Goal: Task Accomplishment & Management: Manage account settings

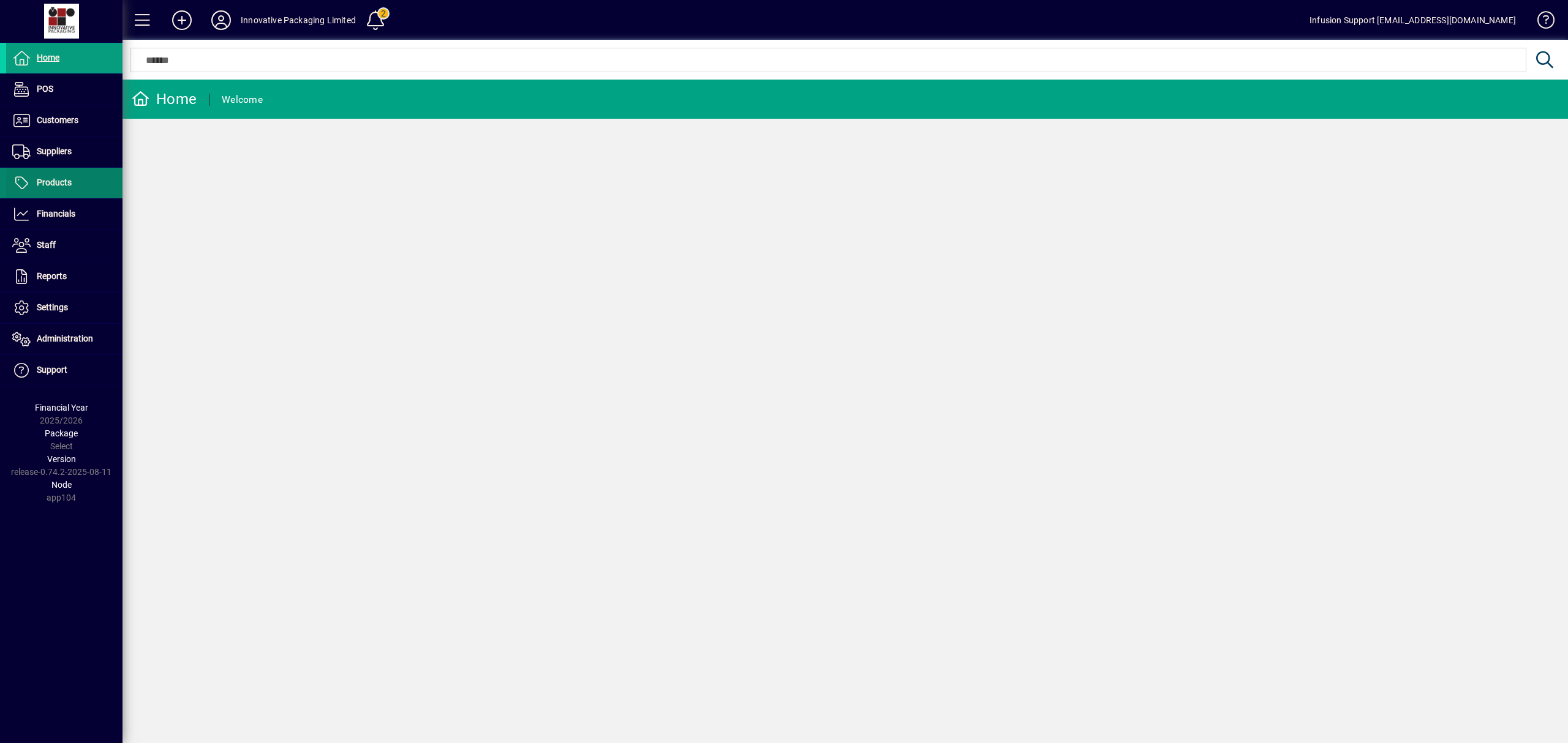
click at [56, 184] on span "Products" at bounding box center [54, 182] width 35 height 10
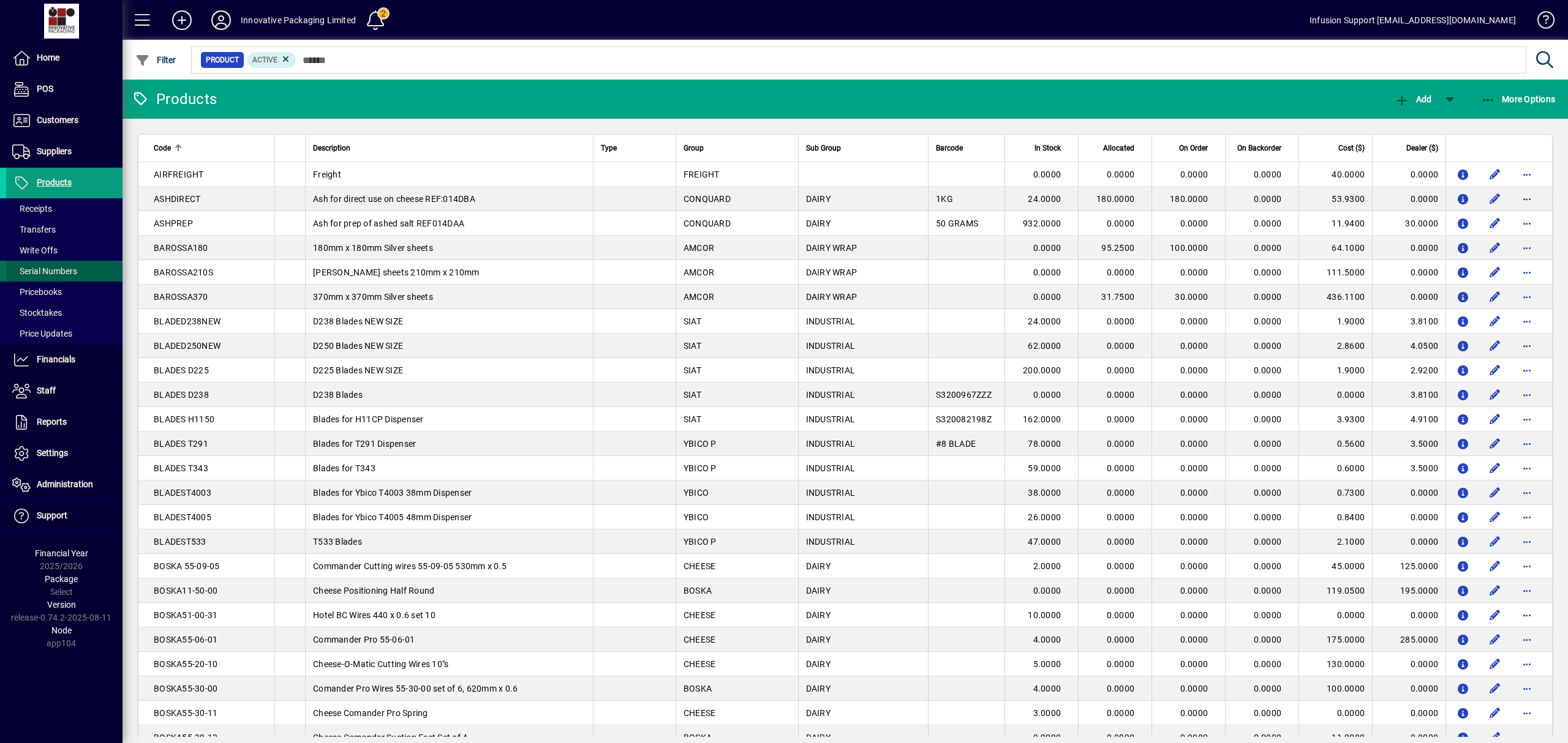
click at [47, 272] on span "Serial Numbers" at bounding box center [45, 271] width 65 height 10
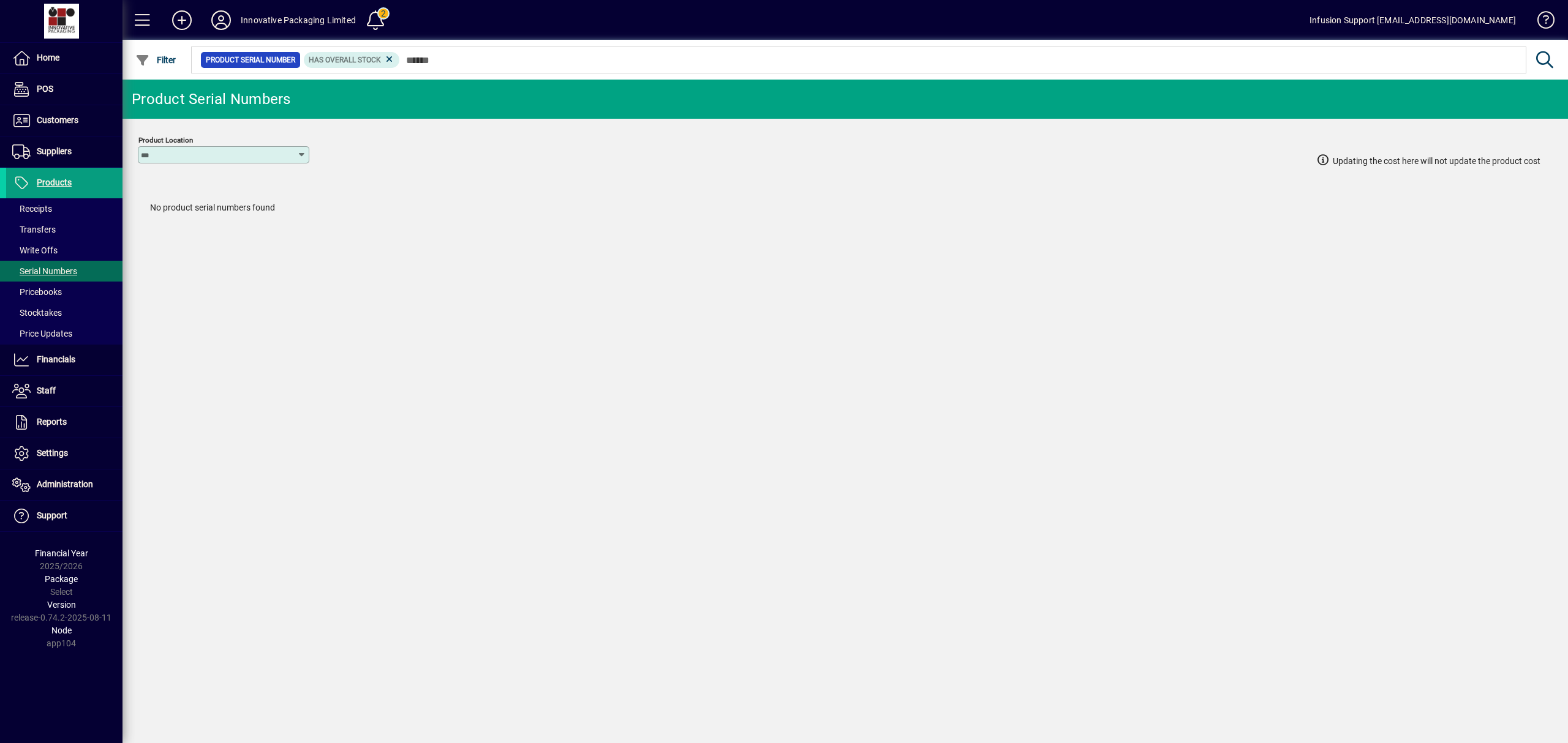
click at [387, 60] on icon at bounding box center [390, 59] width 11 height 11
click at [44, 353] on span at bounding box center [64, 359] width 116 height 30
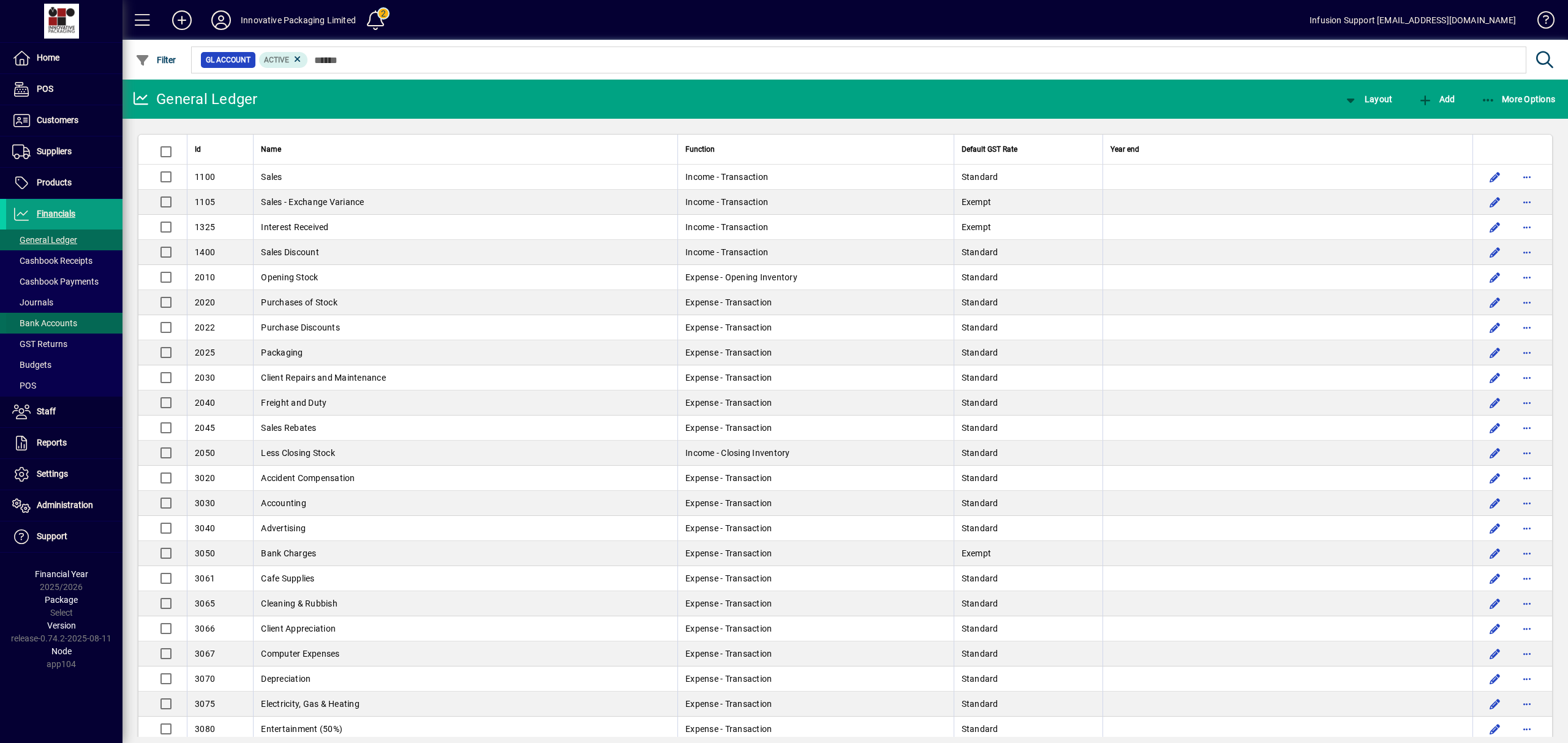
click at [52, 323] on span "Bank Accounts" at bounding box center [45, 323] width 65 height 10
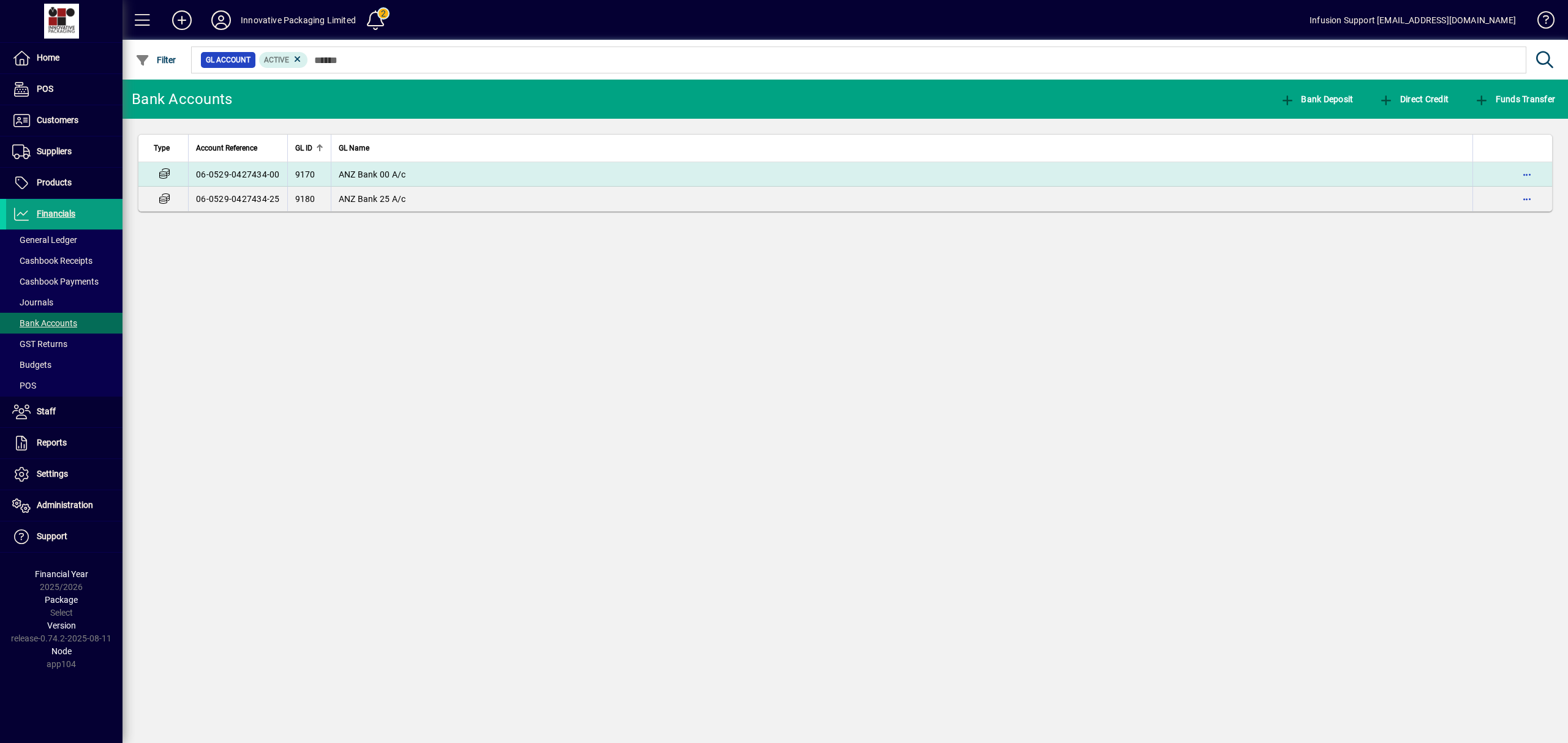
click at [503, 177] on td "ANZ Bank 00 A/c" at bounding box center [901, 175] width 1142 height 25
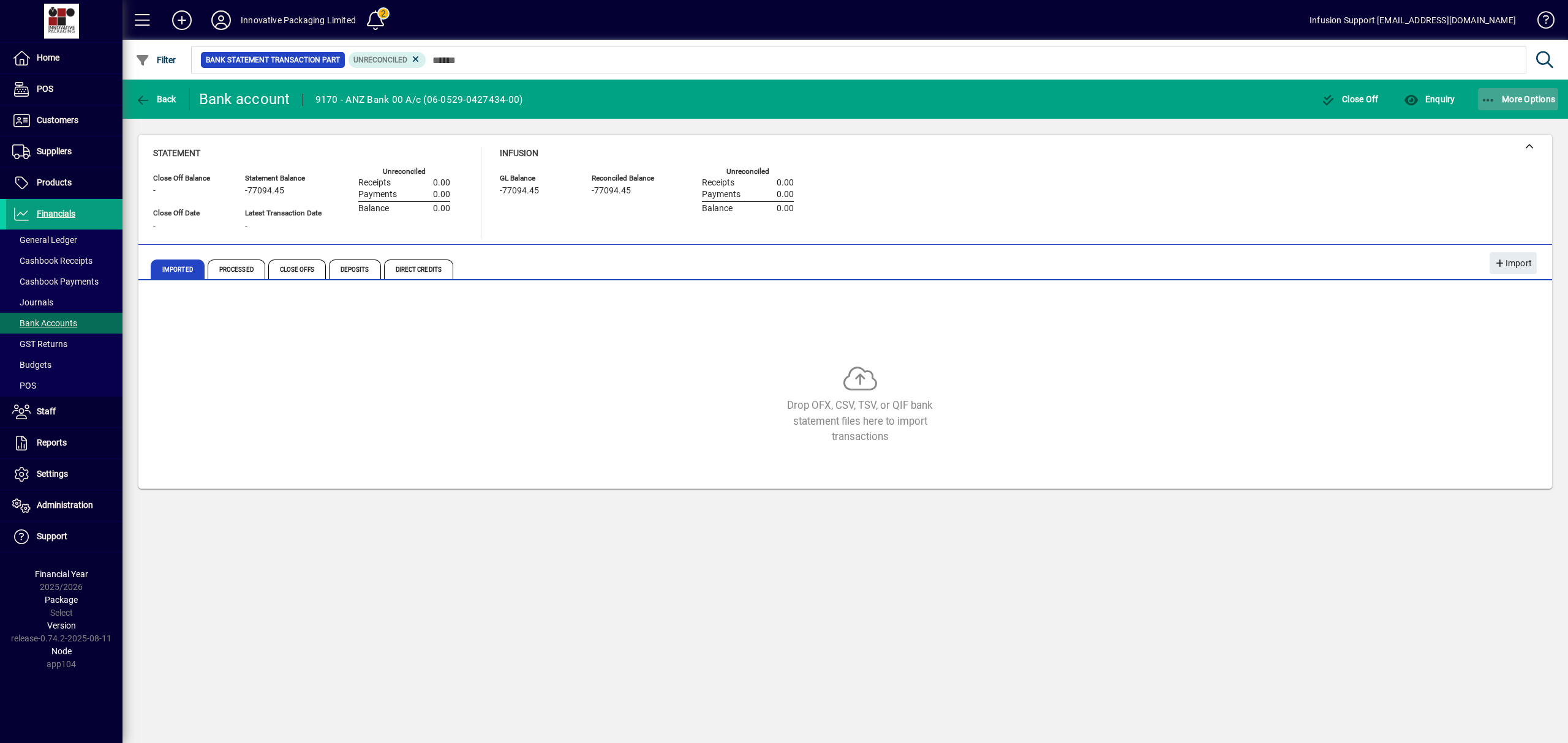
click at [1510, 94] on span "More Options" at bounding box center [1518, 99] width 75 height 10
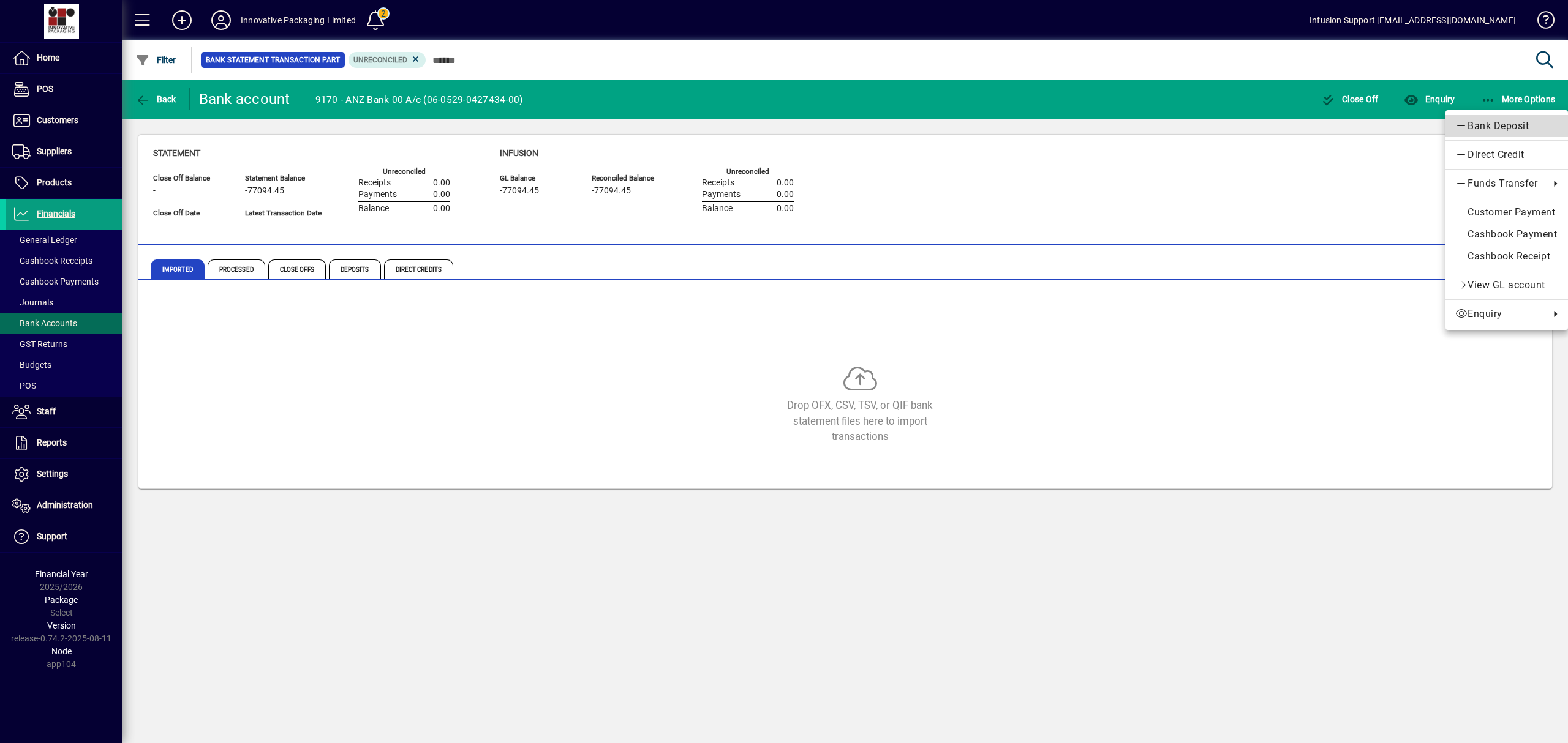
click at [1490, 125] on span "Bank Deposit" at bounding box center [1507, 126] width 103 height 14
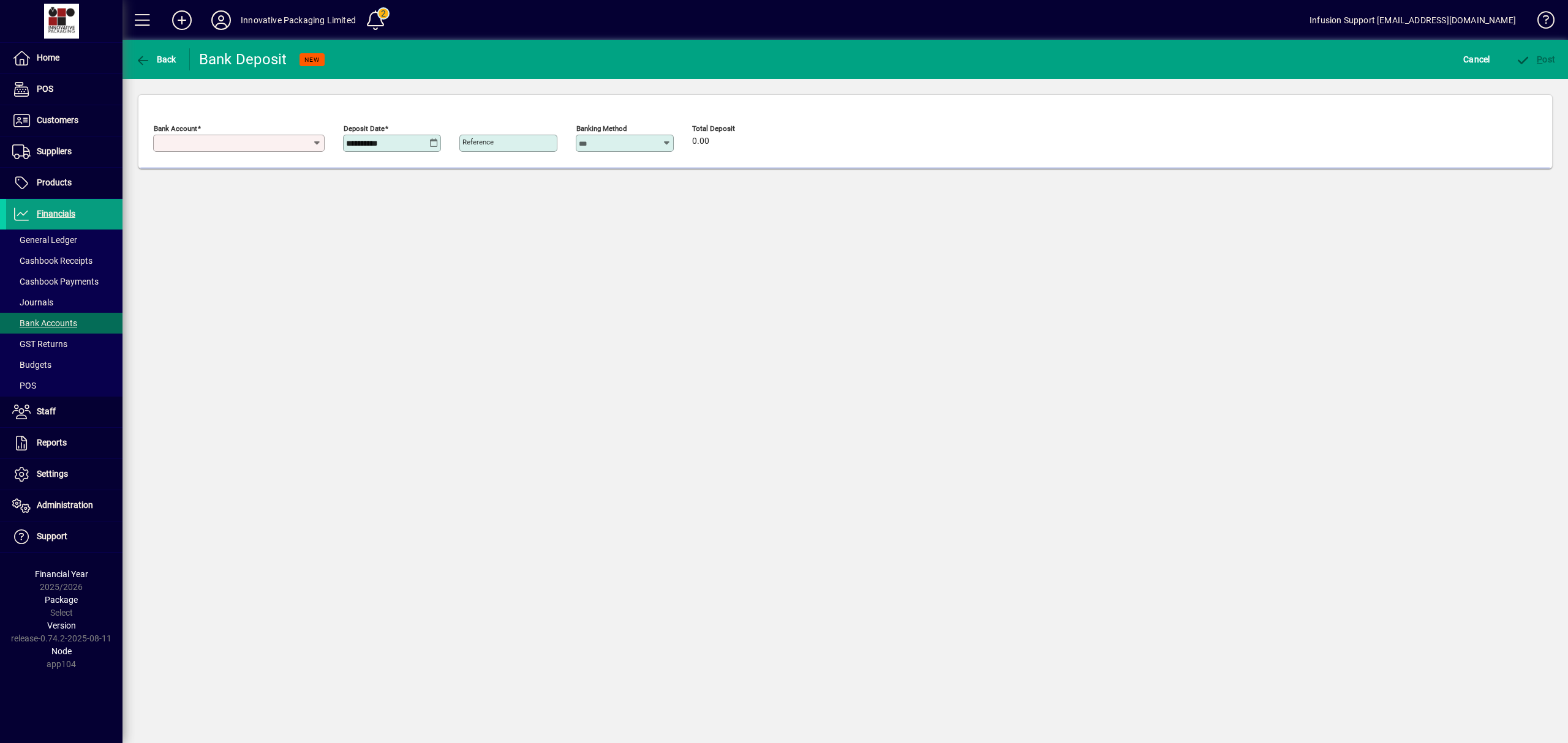
type input "**********"
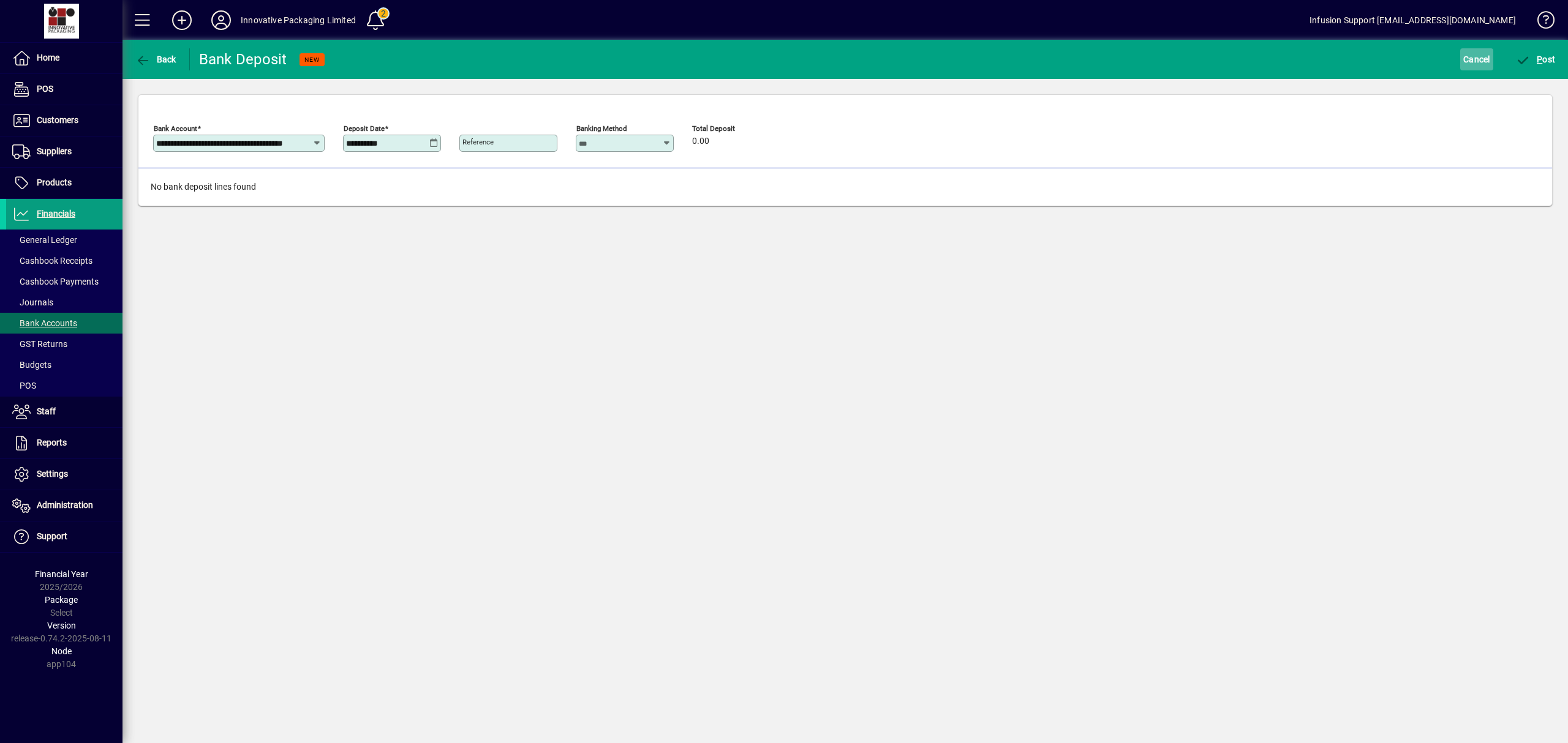
click at [1475, 61] on span "Cancel" at bounding box center [1476, 59] width 27 height 20
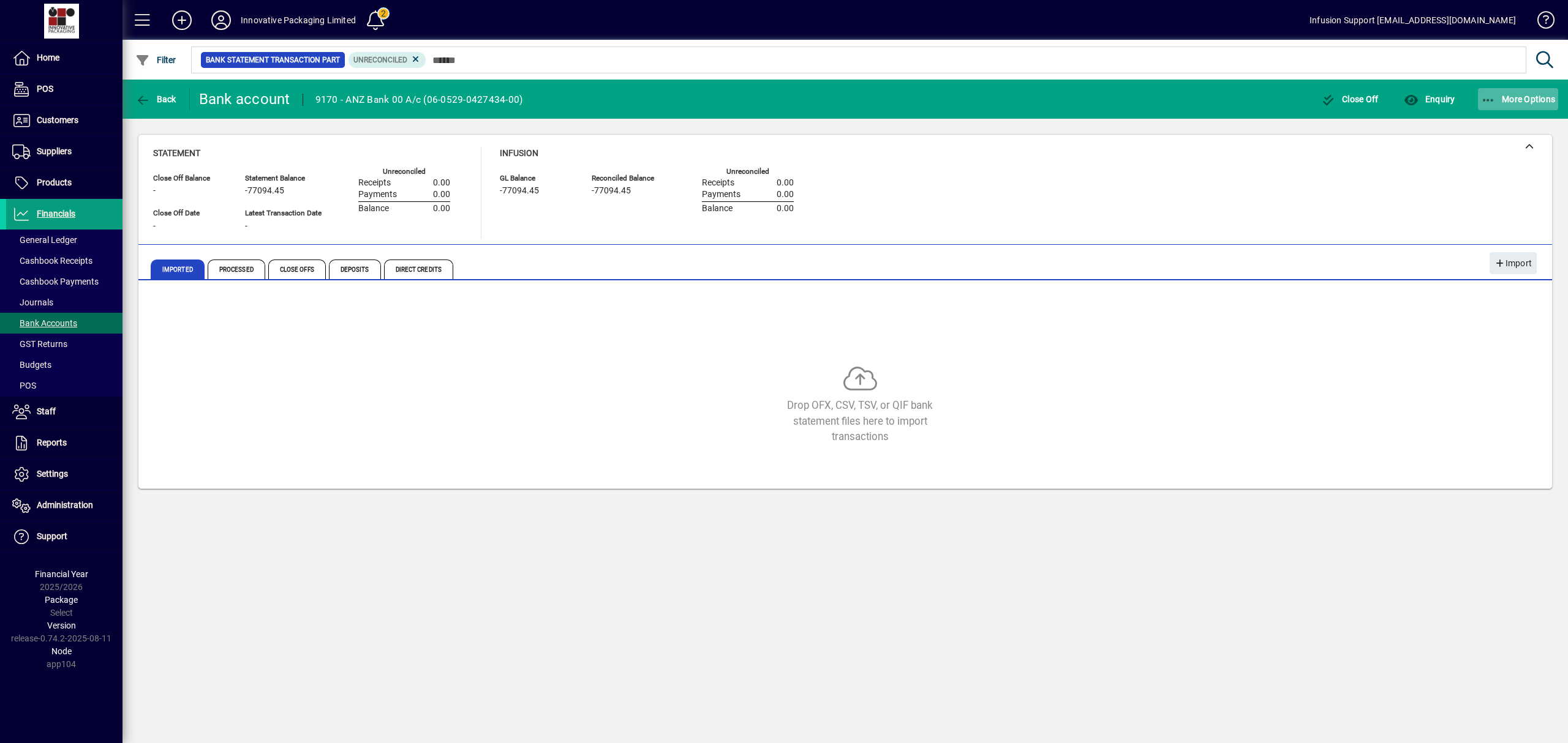
click at [1529, 89] on span "button" at bounding box center [1519, 99] width 81 height 30
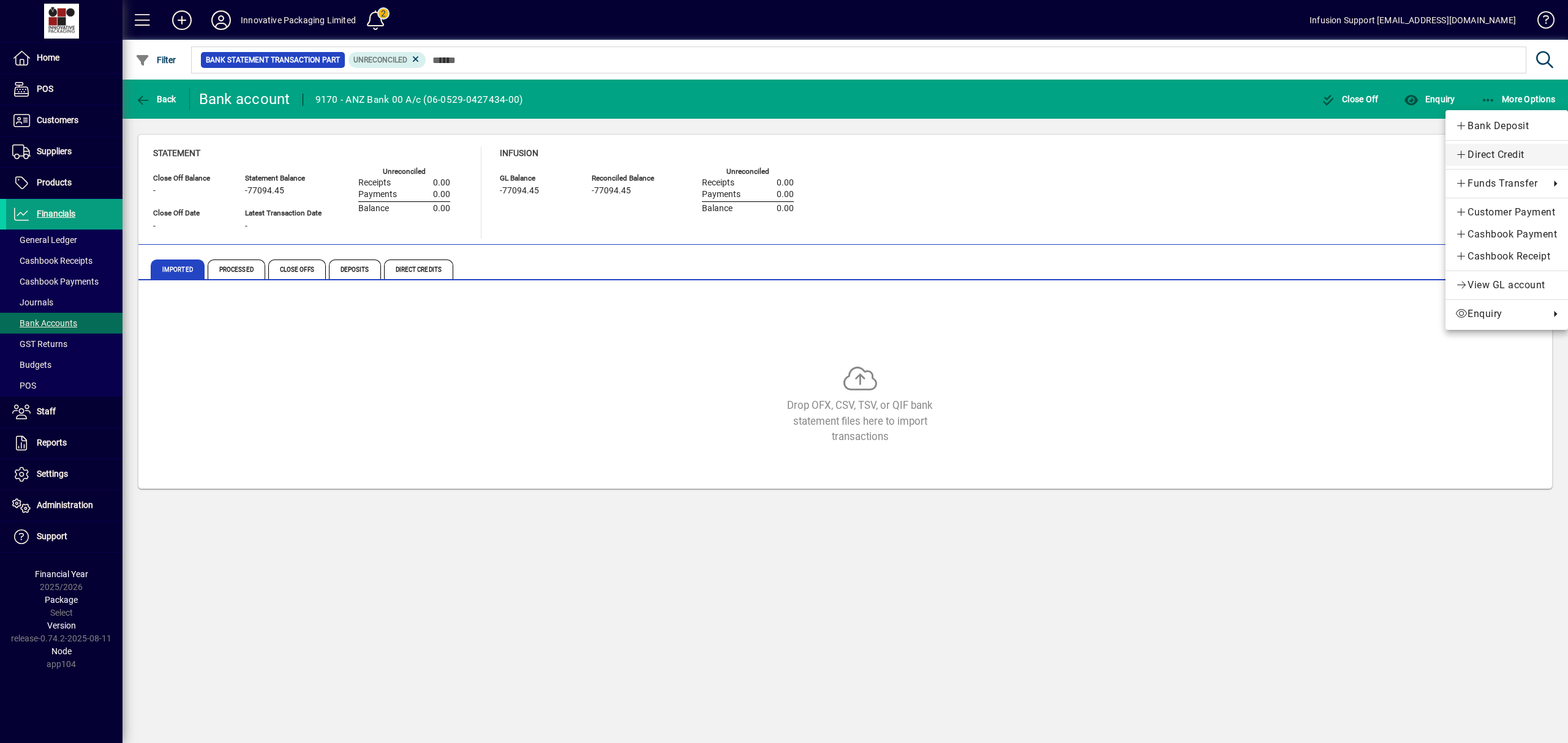
click at [1492, 157] on span "Direct Credit" at bounding box center [1507, 155] width 103 height 14
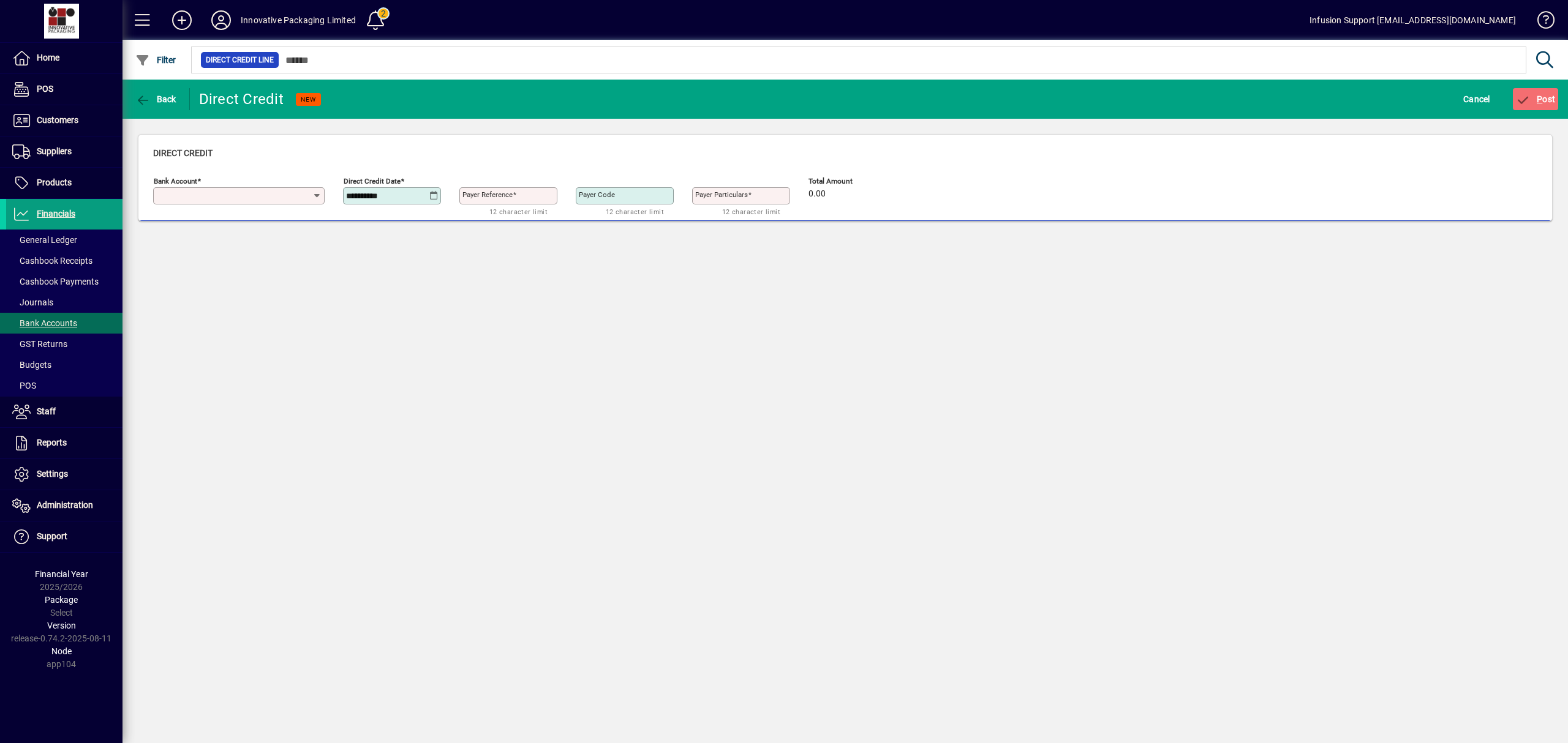
type input "**********"
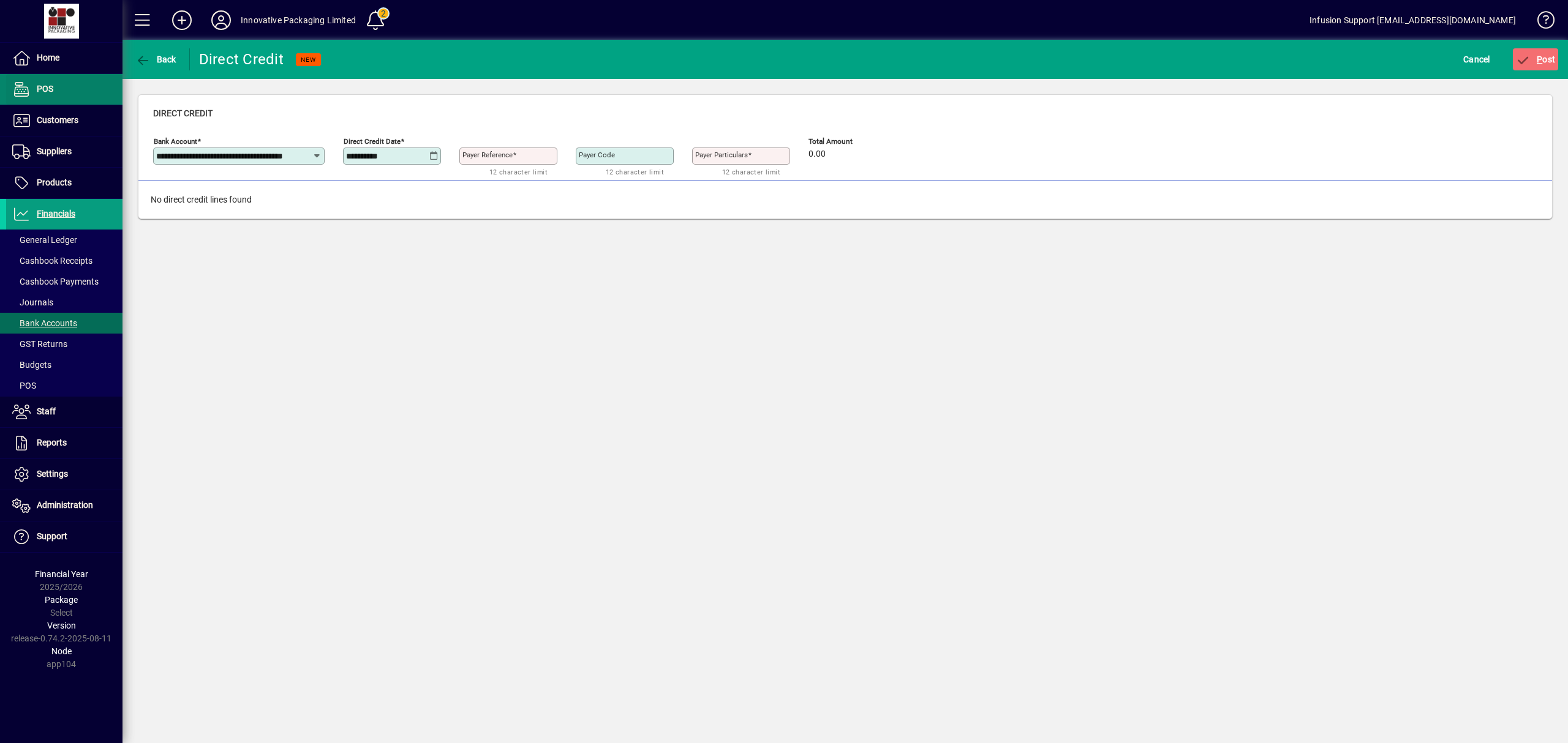
drag, startPoint x: 160, startPoint y: 57, endPoint x: 119, endPoint y: 81, distance: 47.5
click at [159, 58] on span "Back" at bounding box center [156, 59] width 41 height 10
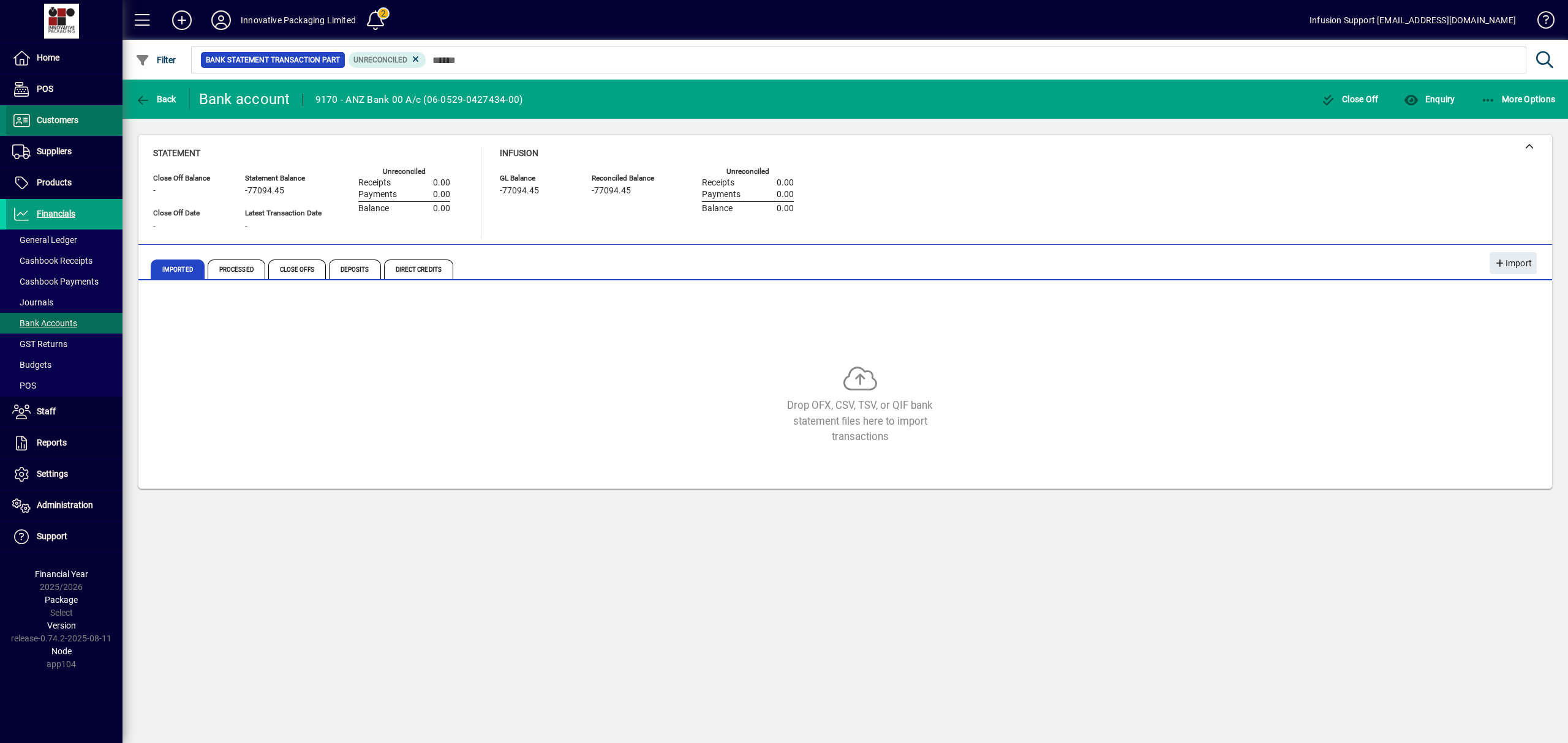
click at [62, 118] on span "Customers" at bounding box center [57, 120] width 42 height 10
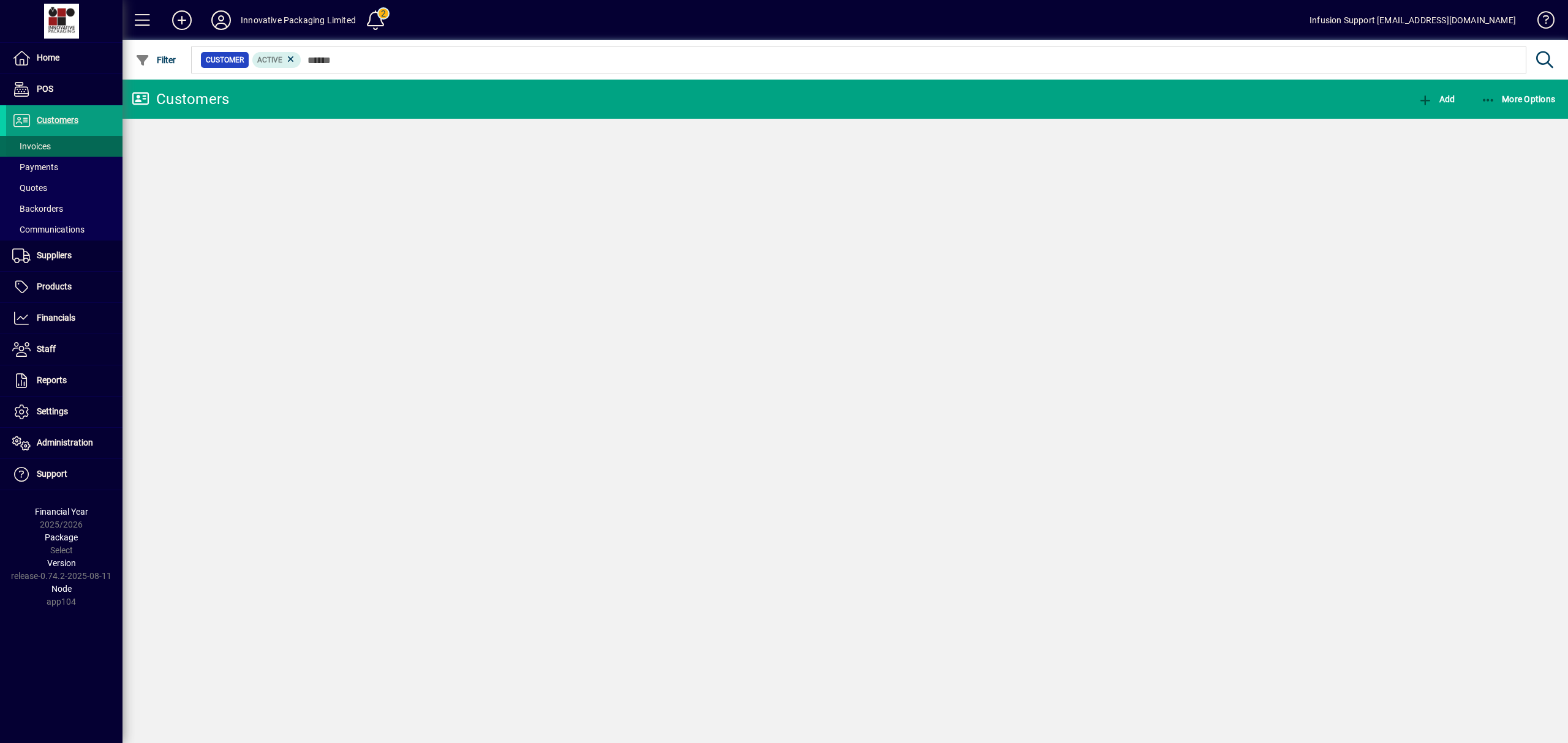
click at [54, 141] on span at bounding box center [64, 146] width 116 height 30
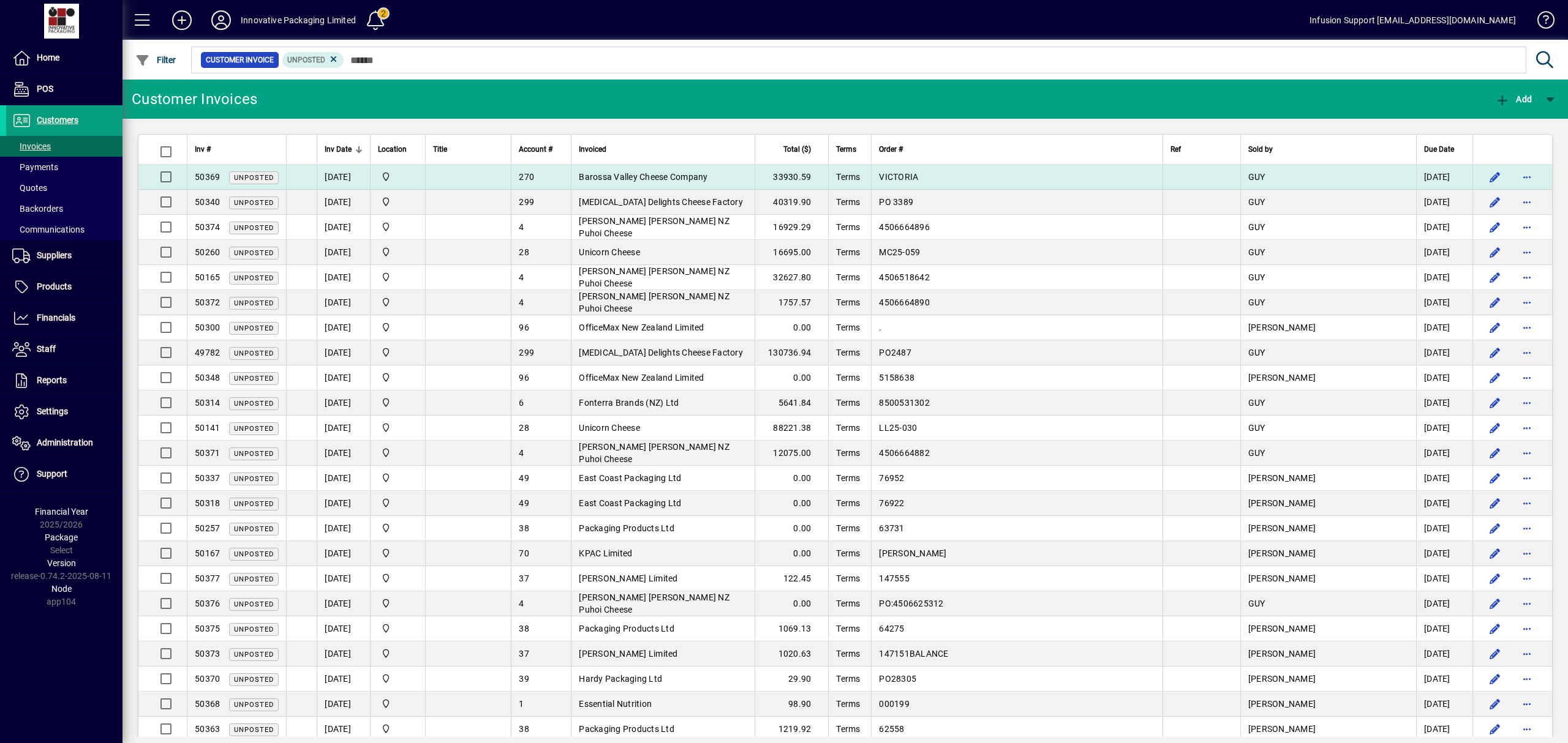
click at [707, 181] on span "Barossa Valley Cheese Company" at bounding box center [643, 177] width 129 height 10
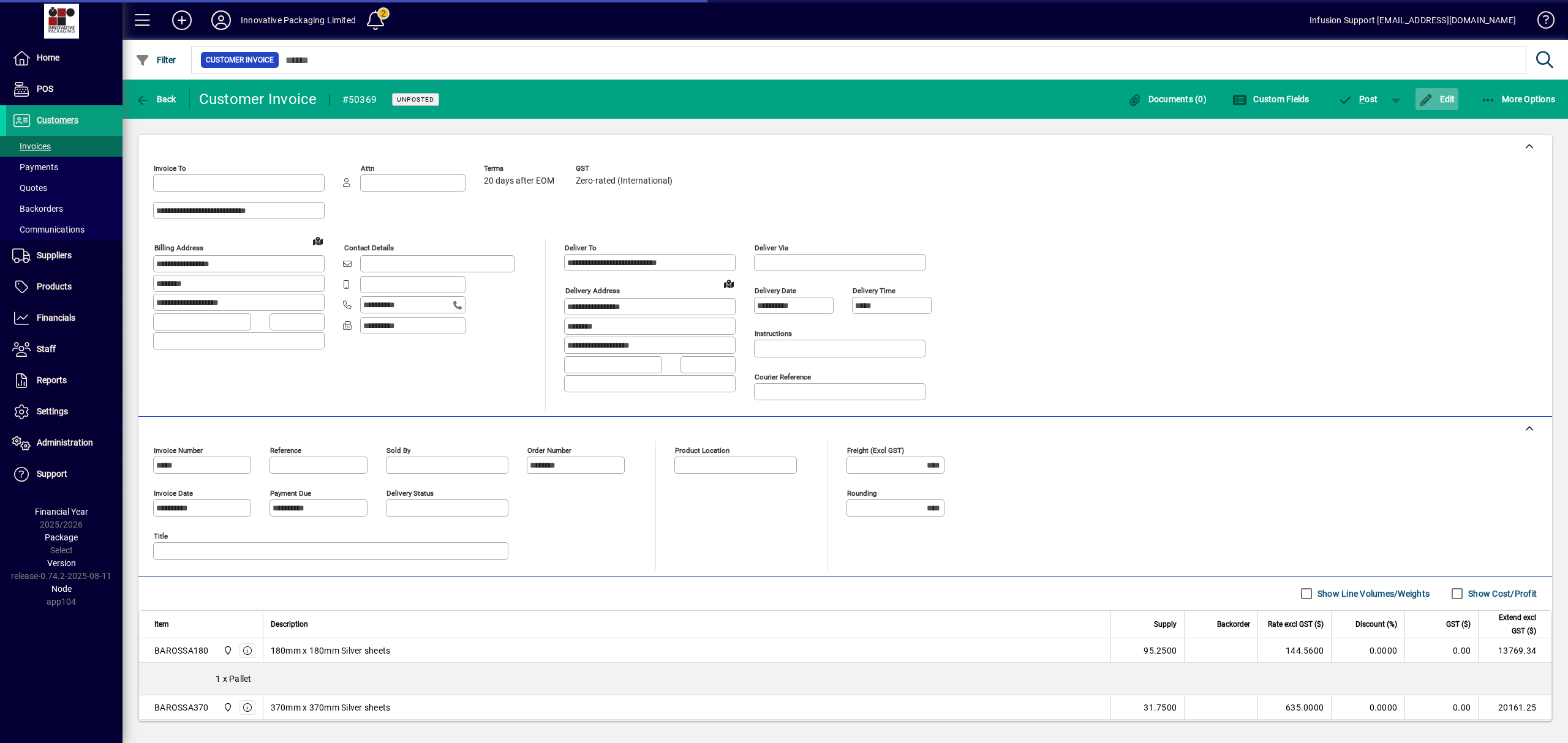
type input "**********"
type input "*********"
type input "**********"
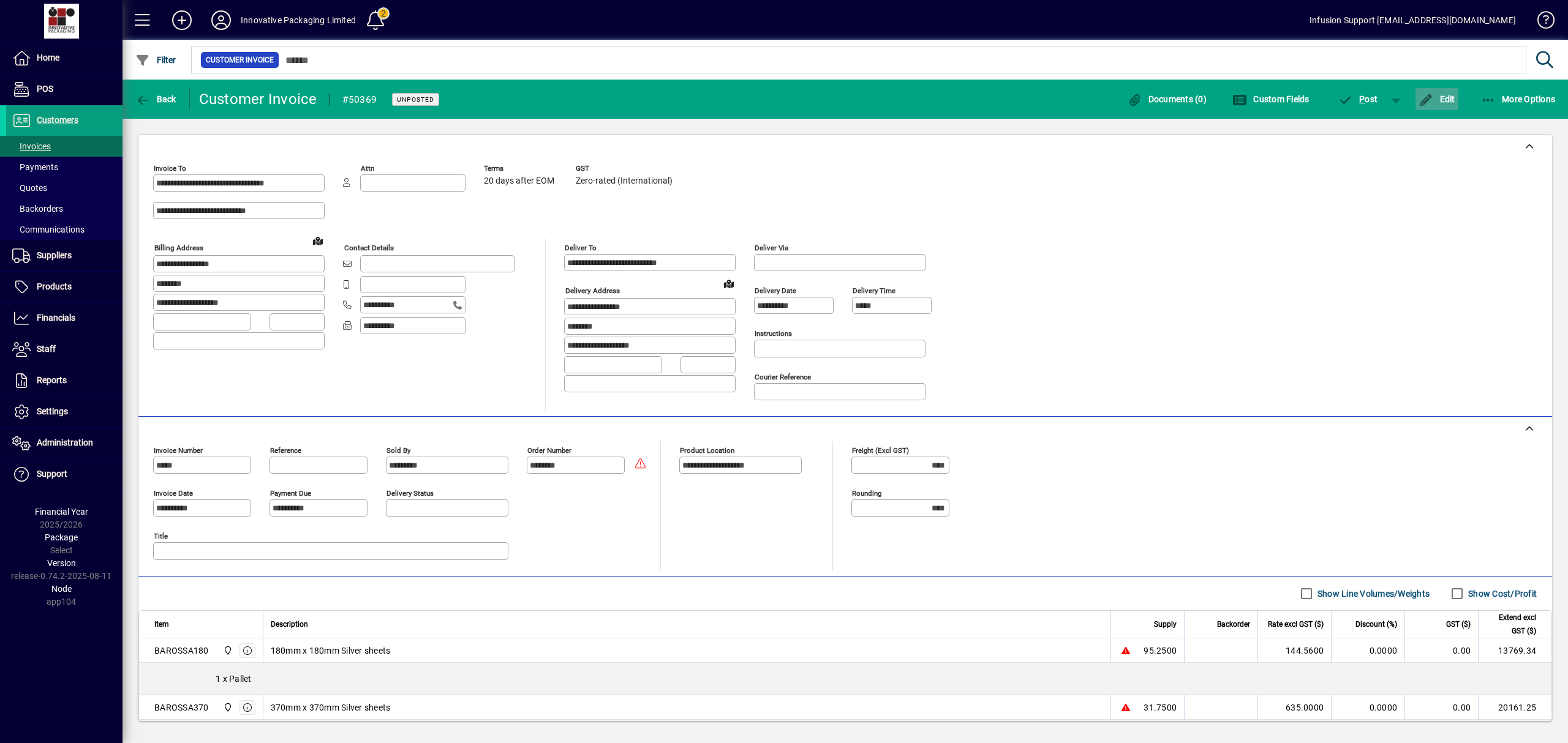
click at [1428, 98] on icon "button" at bounding box center [1426, 100] width 15 height 12
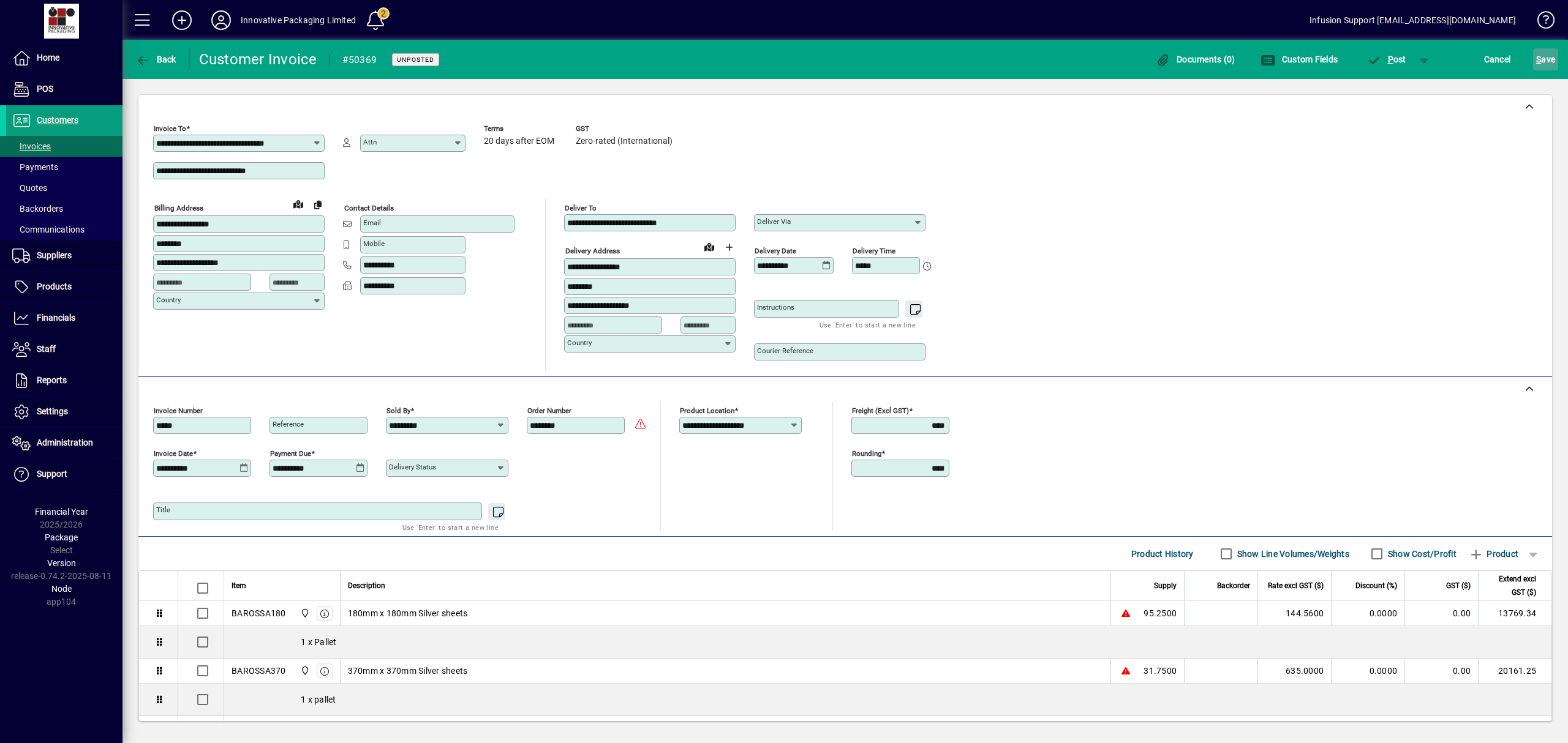
click at [1553, 56] on span "S ave" at bounding box center [1545, 59] width 19 height 20
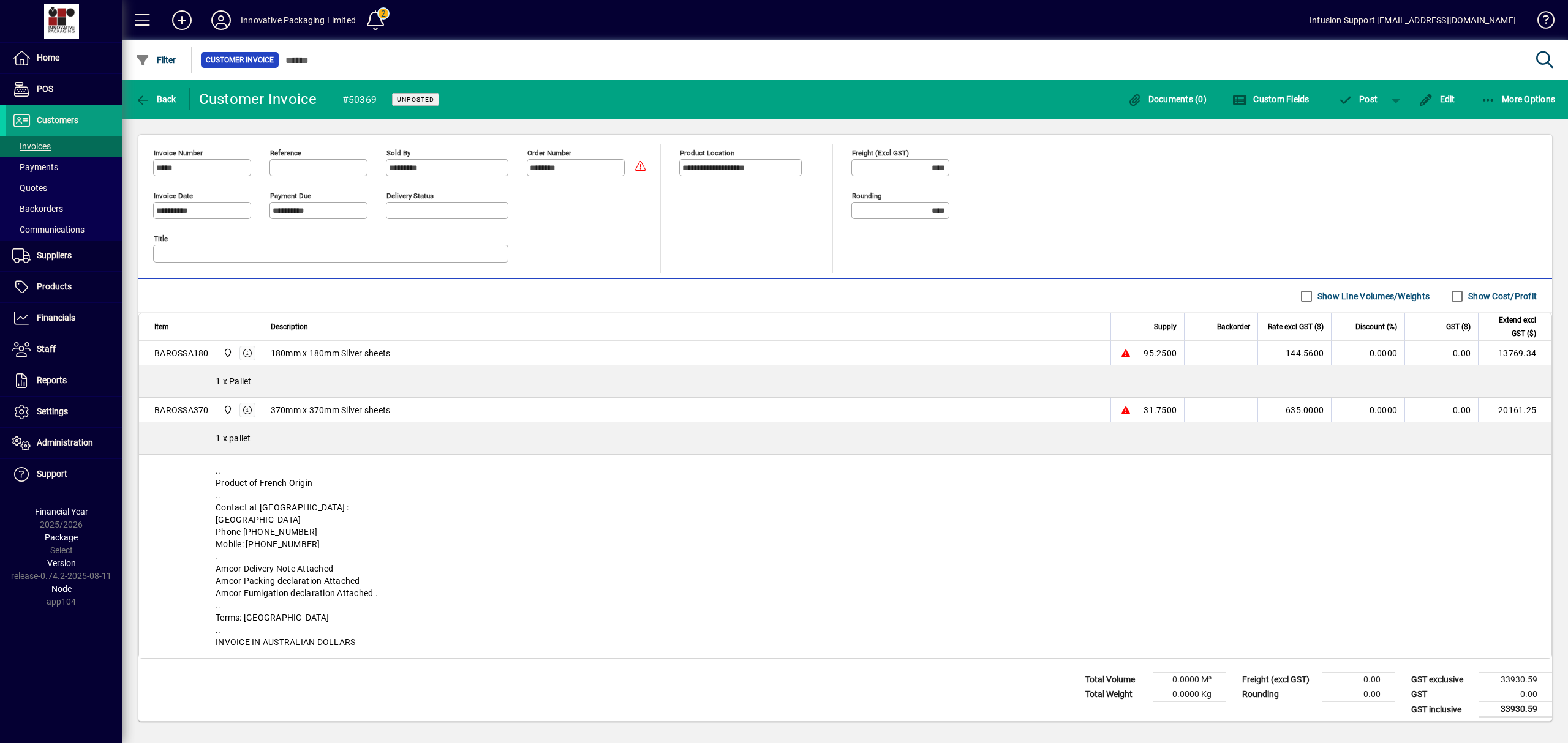
scroll to position [306, 0]
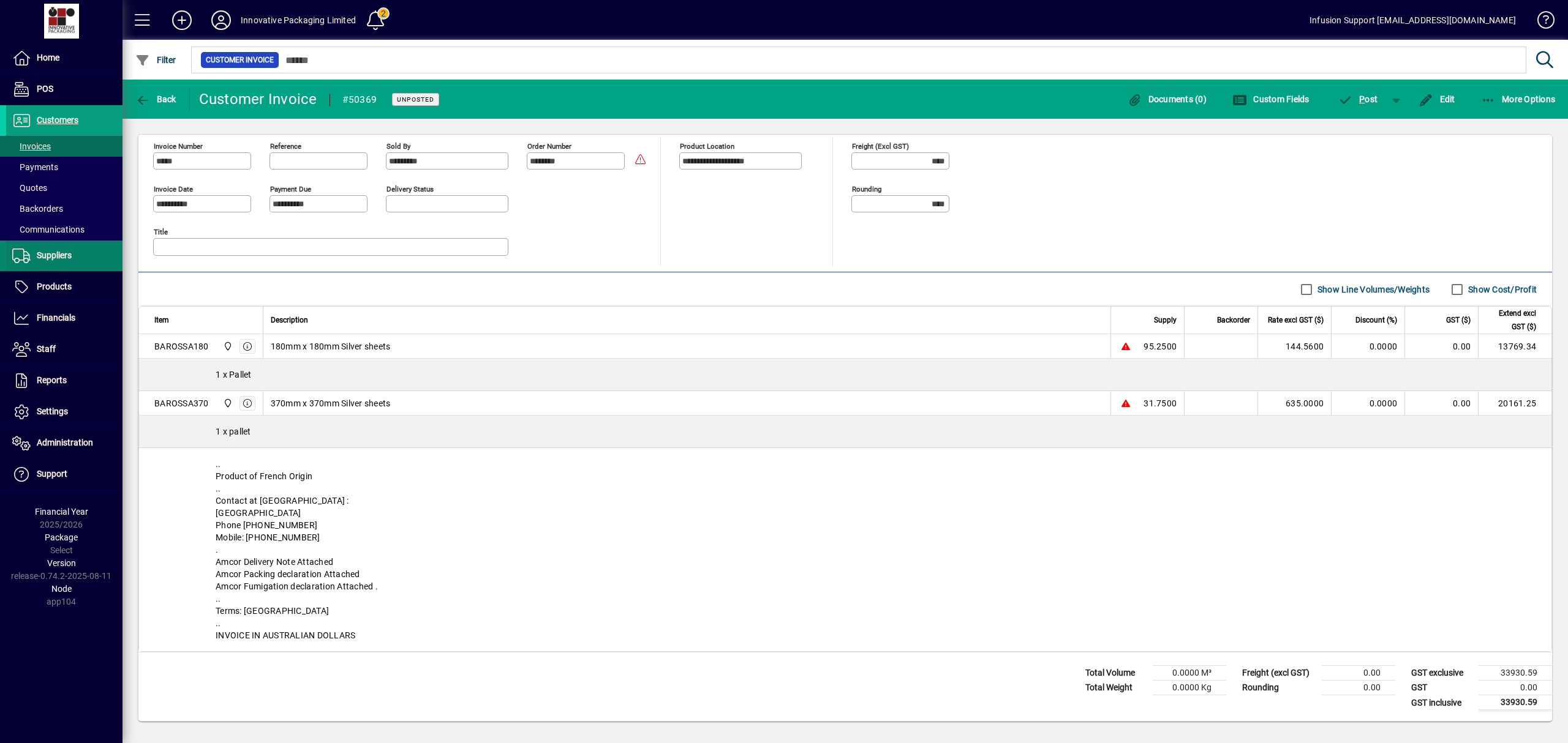
click at [56, 249] on span "Suppliers" at bounding box center [38, 256] width 65 height 14
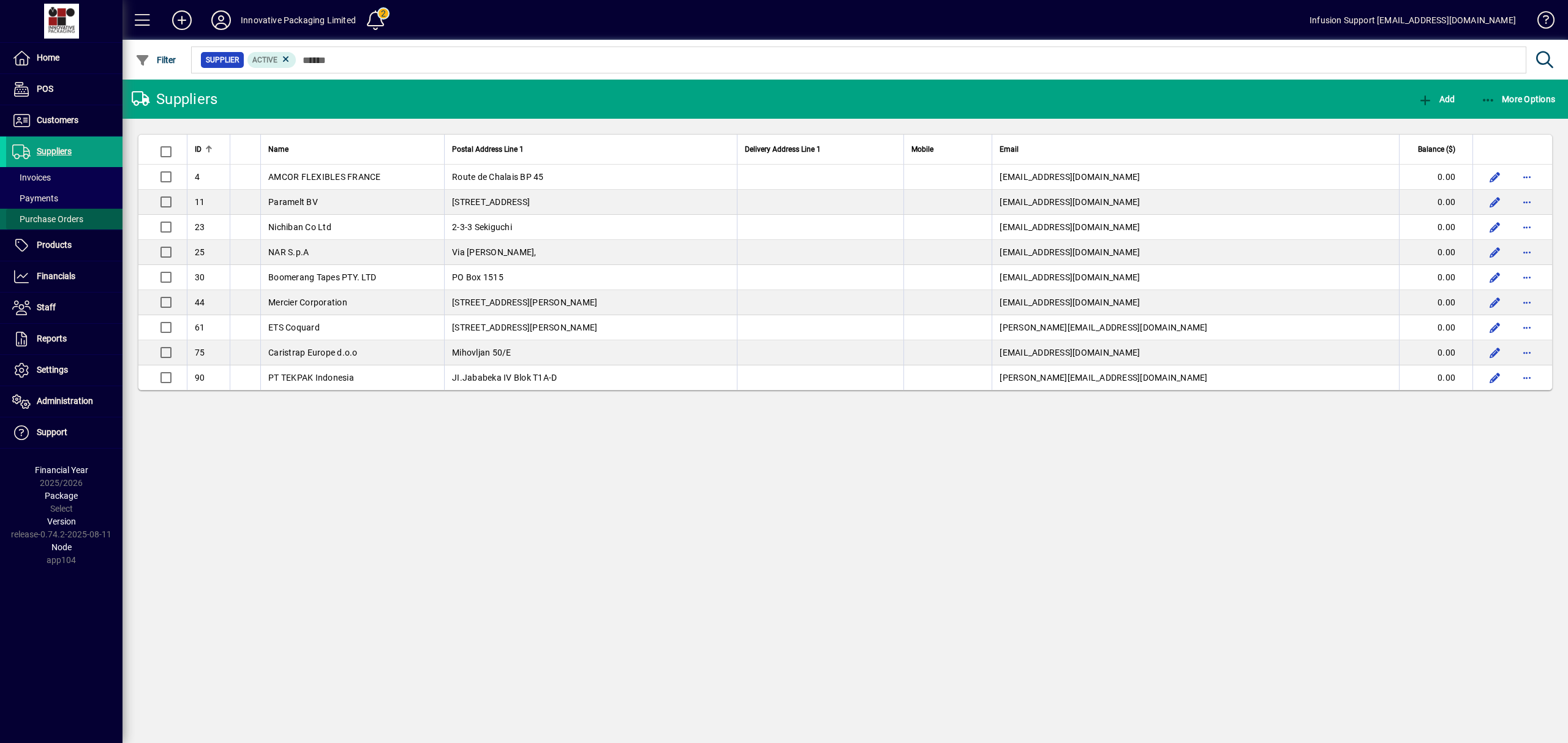
click at [67, 221] on span "Purchase Orders" at bounding box center [47, 219] width 71 height 10
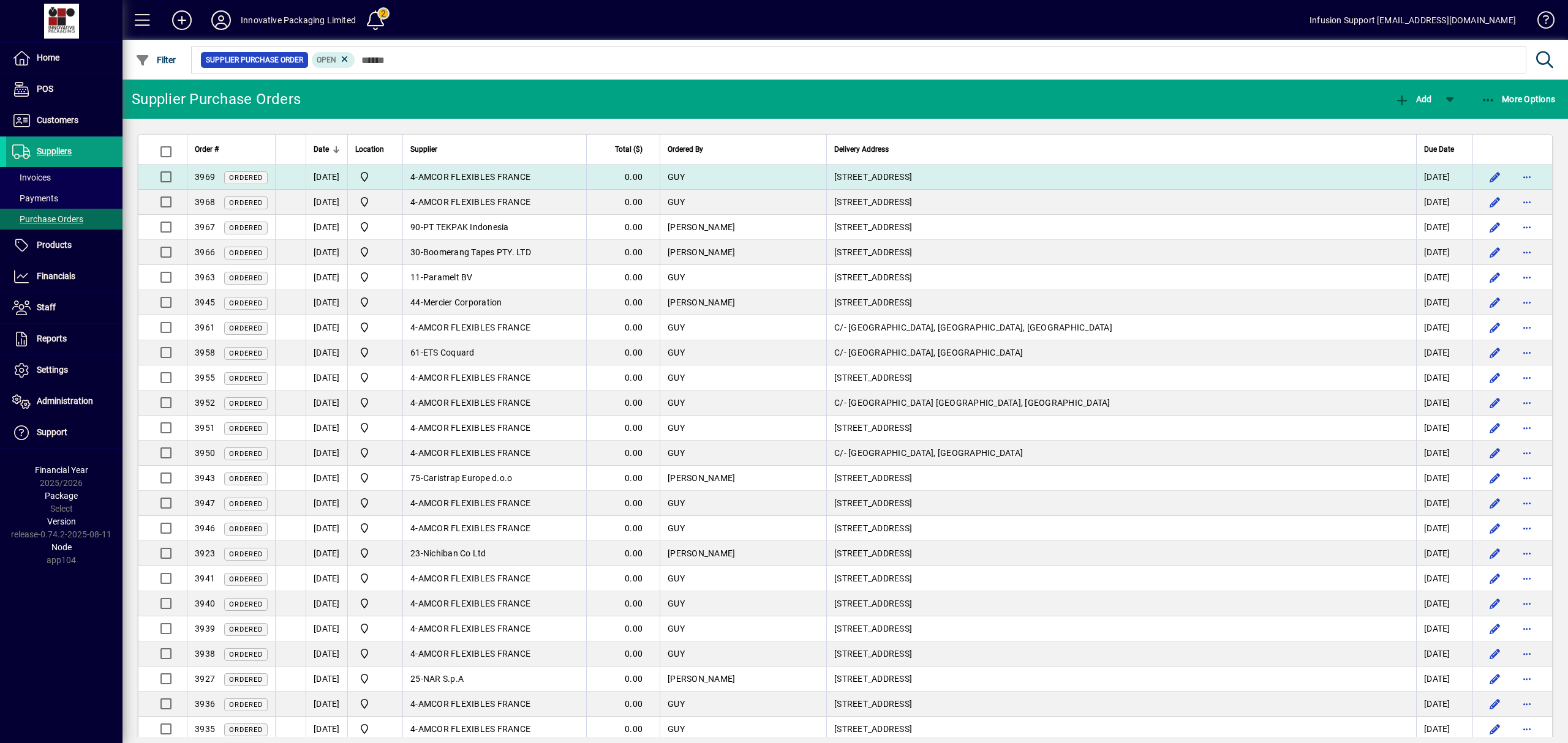
click at [826, 171] on td "GUY" at bounding box center [742, 177] width 166 height 25
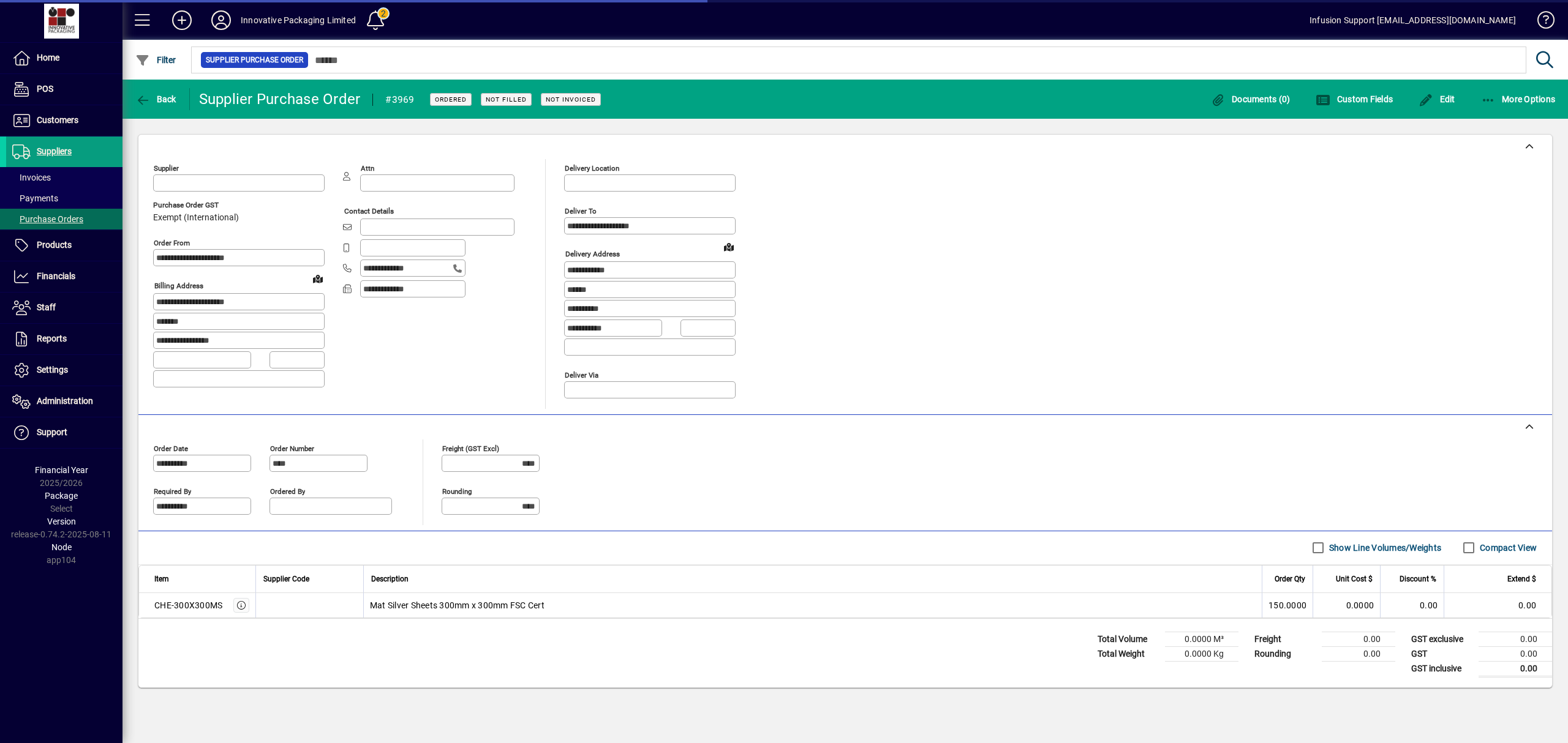
type input "**********"
type input "*********"
type input "**********"
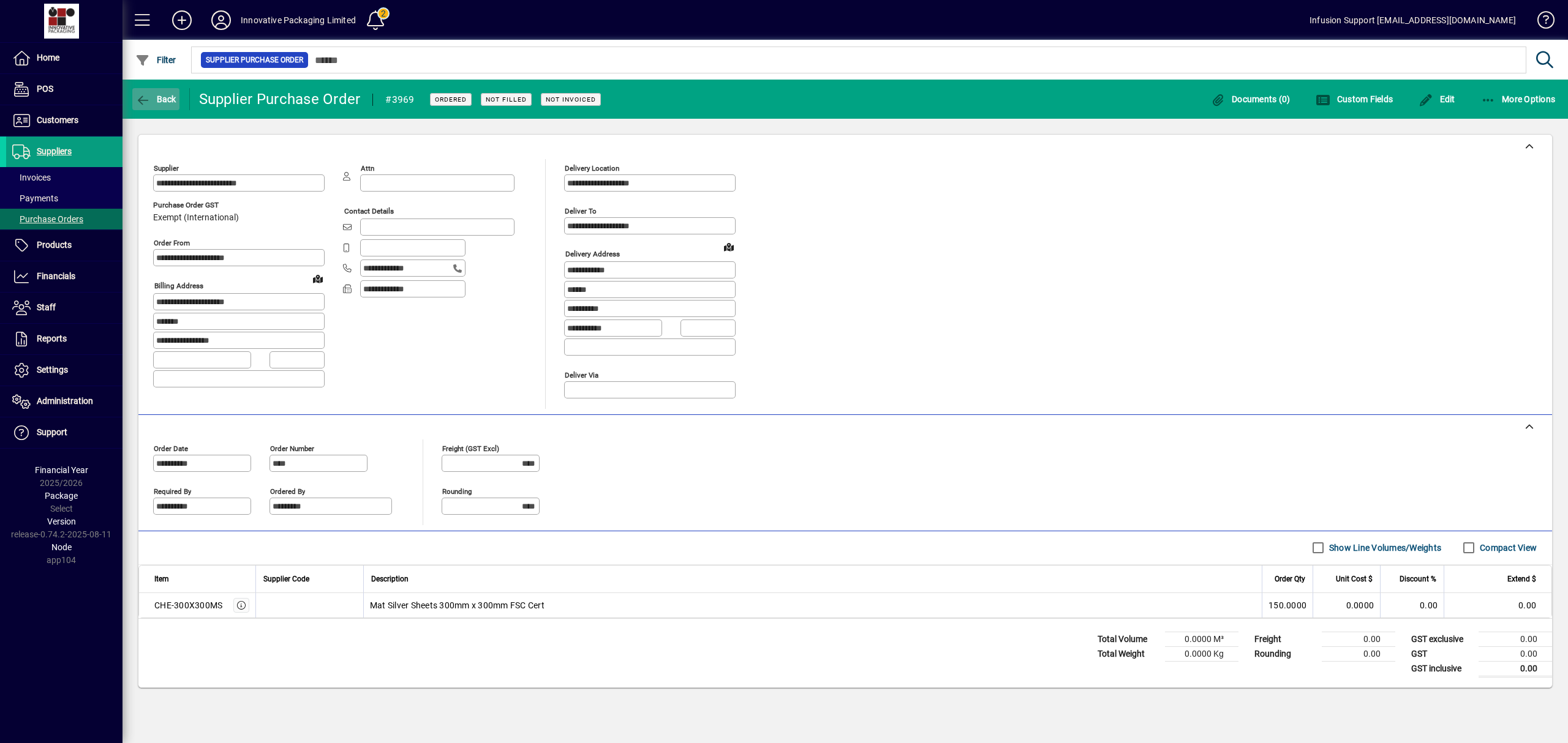
click at [171, 91] on span "button" at bounding box center [155, 99] width 47 height 30
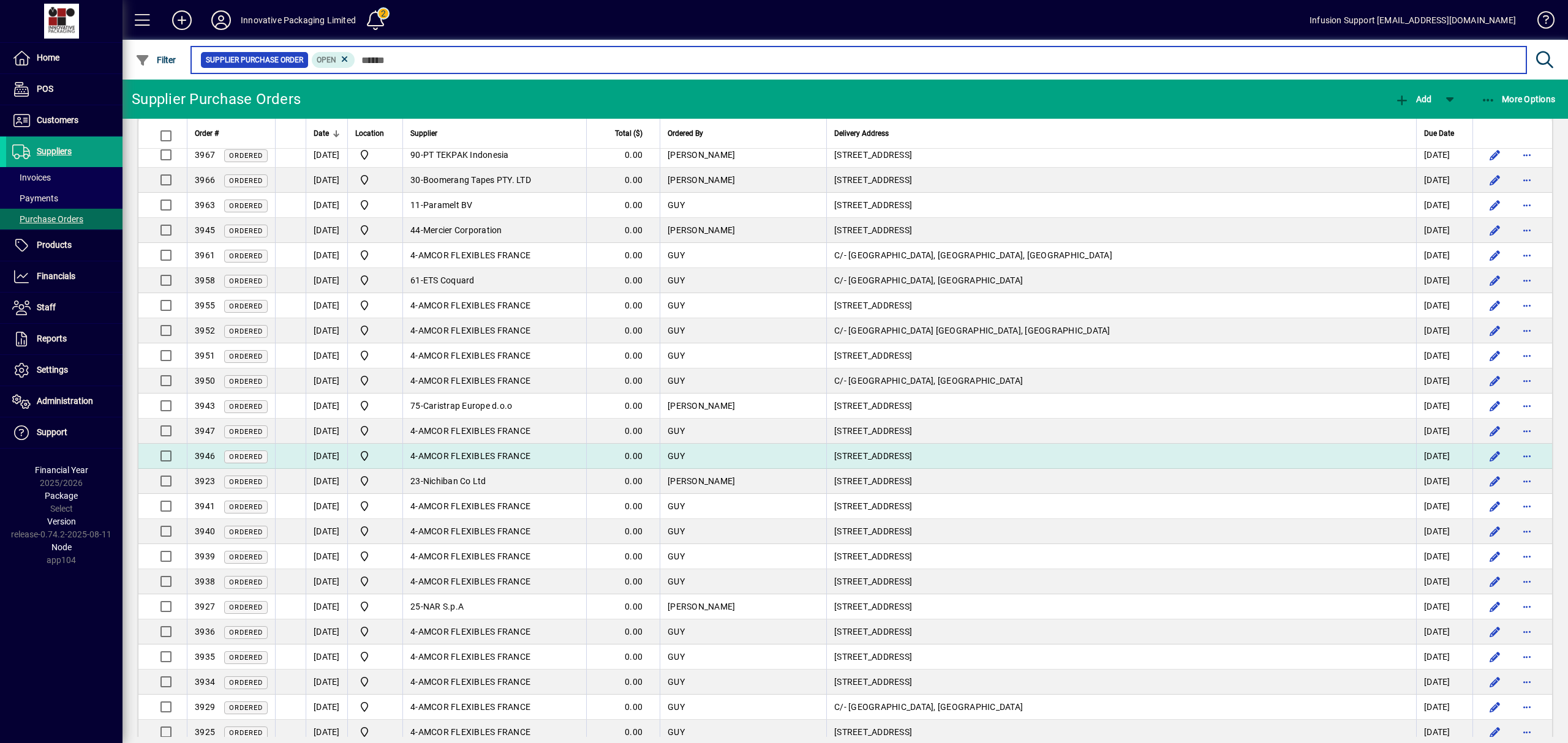
scroll to position [126, 0]
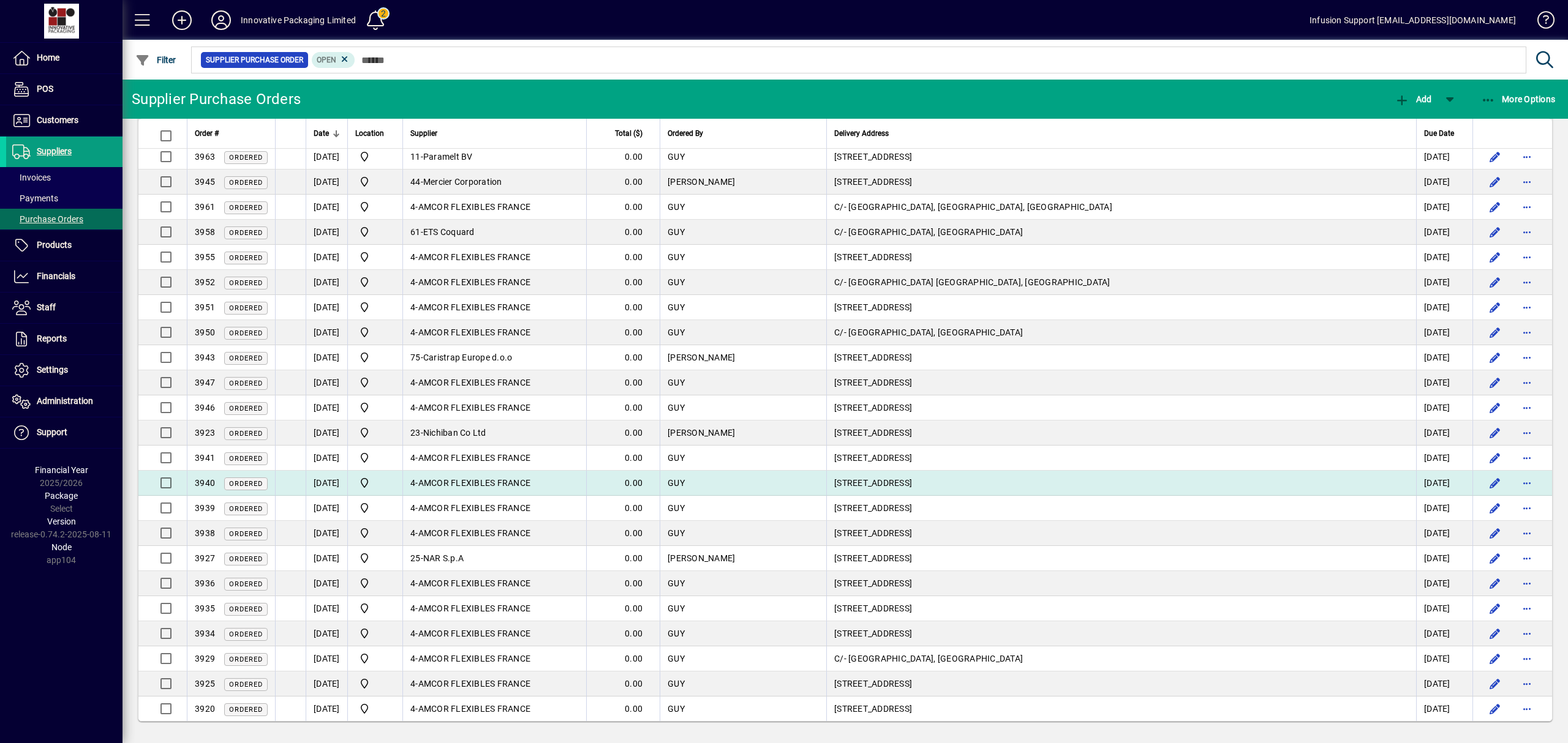
click at [513, 471] on td "4 - AMCOR FLEXIBLES FRANCE" at bounding box center [494, 483] width 184 height 25
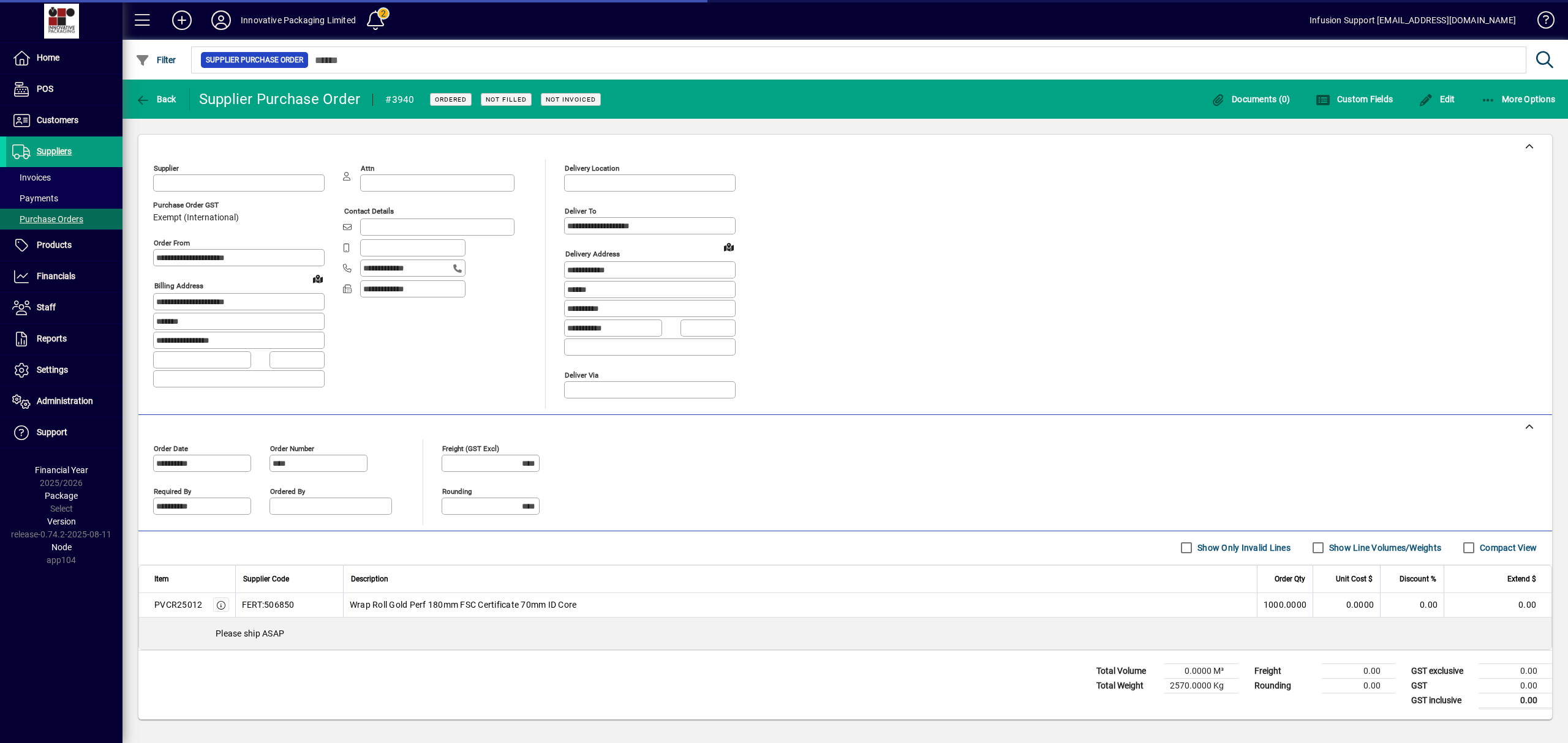
type input "**********"
type input "*********"
click at [221, 603] on icon "button" at bounding box center [221, 606] width 11 height 8
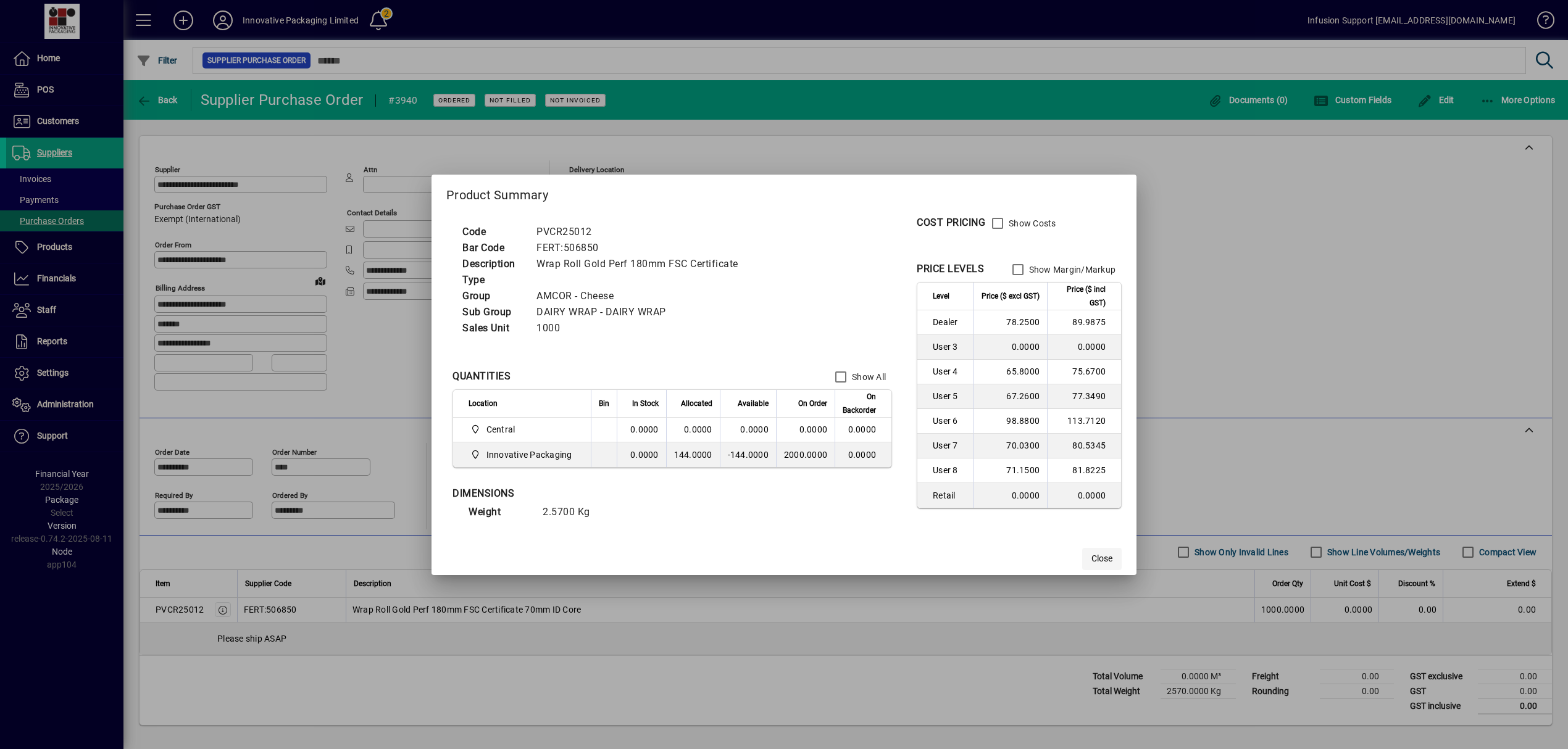
click at [1094, 549] on span "button" at bounding box center [1102, 559] width 39 height 30
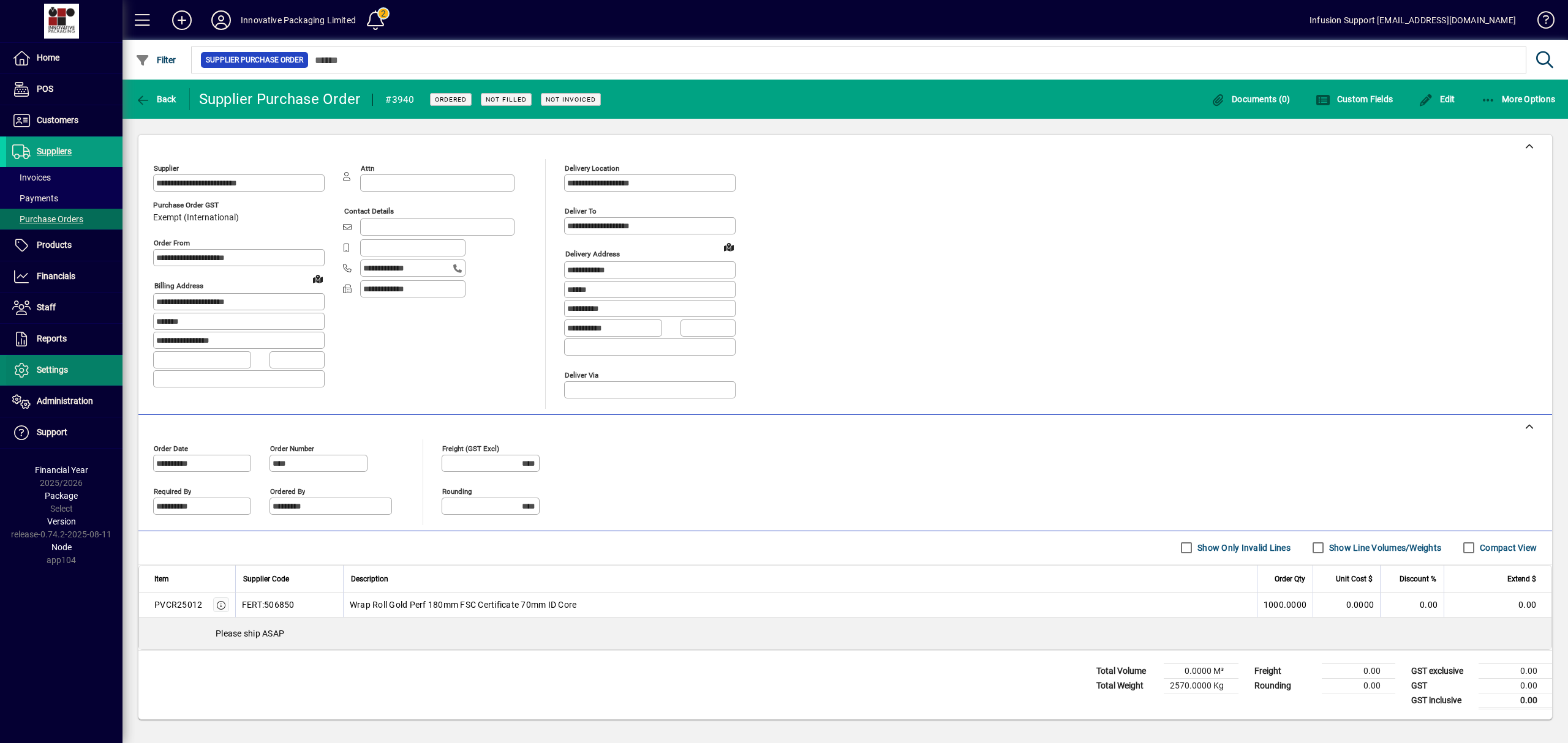
click at [54, 368] on span "Settings" at bounding box center [52, 370] width 31 height 10
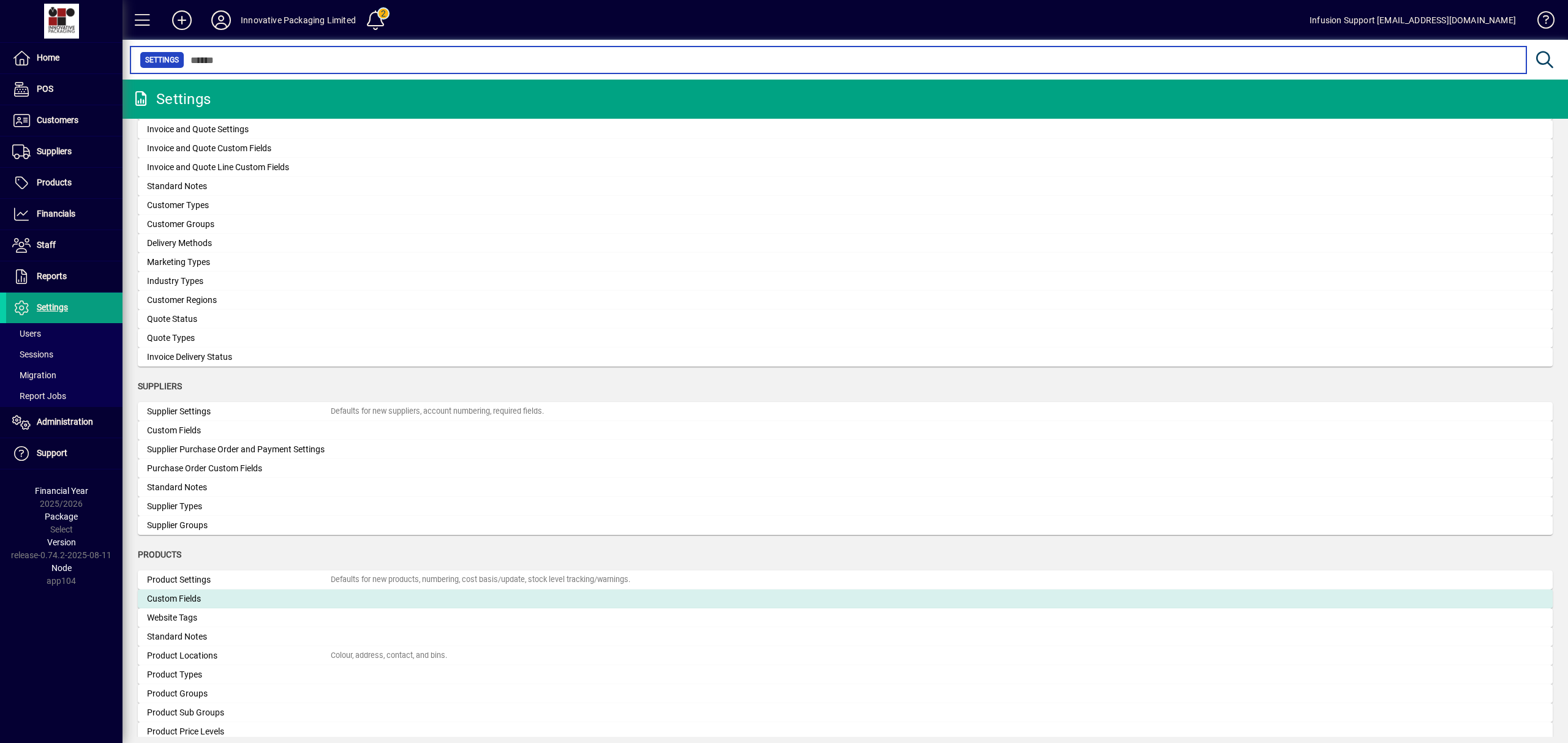
scroll to position [907, 0]
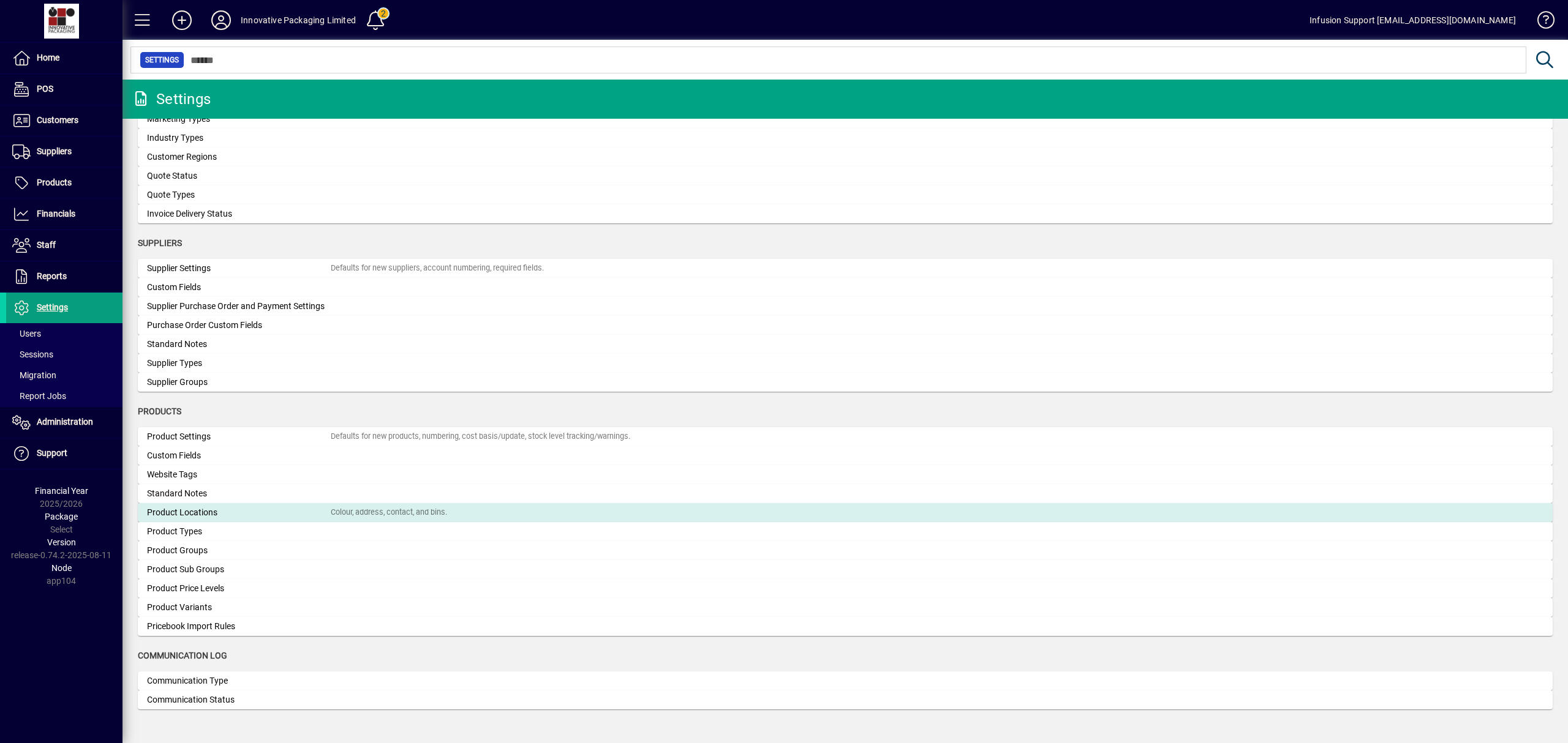
click at [206, 509] on div "Product Locations" at bounding box center [239, 513] width 184 height 13
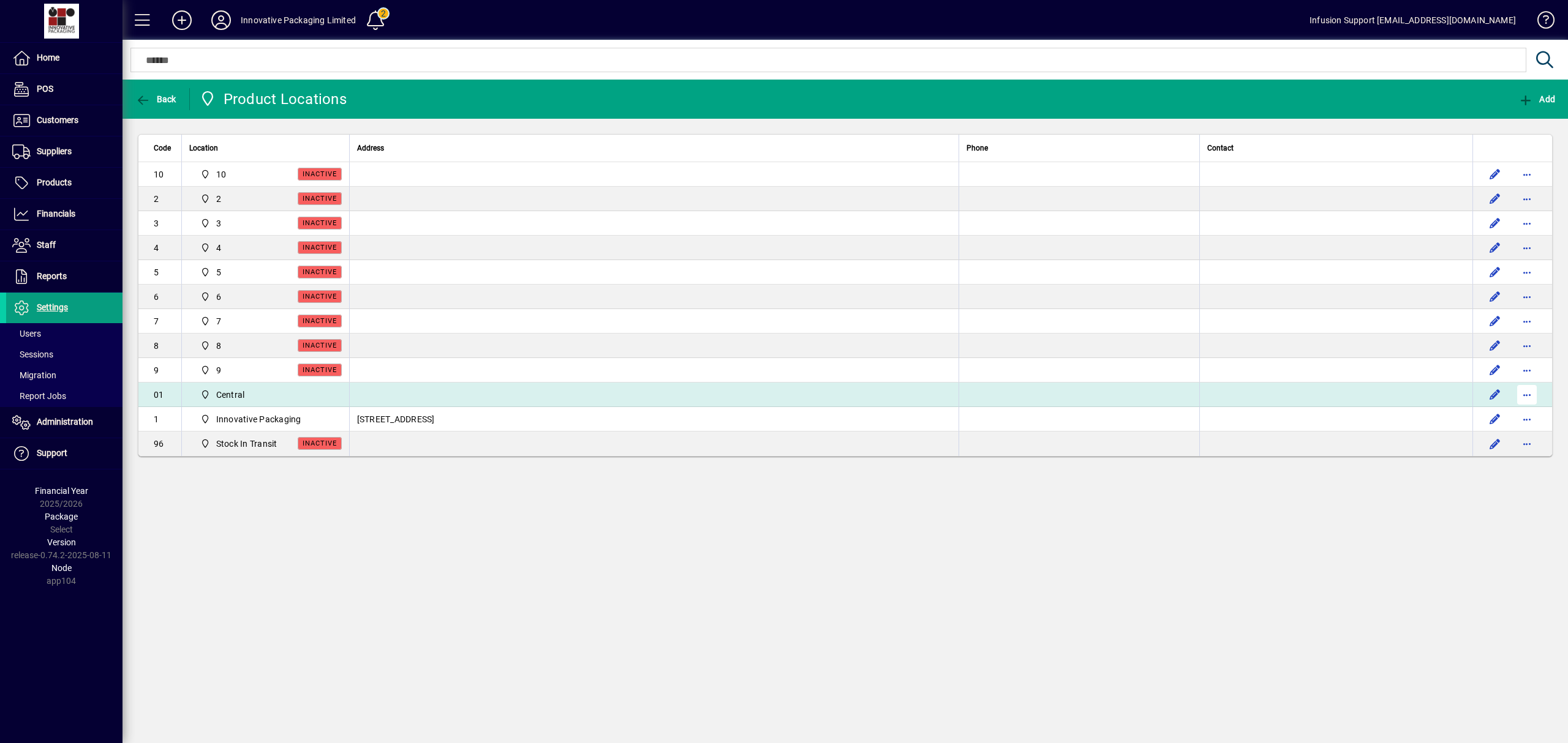
click at [1534, 387] on span "button" at bounding box center [1526, 395] width 30 height 30
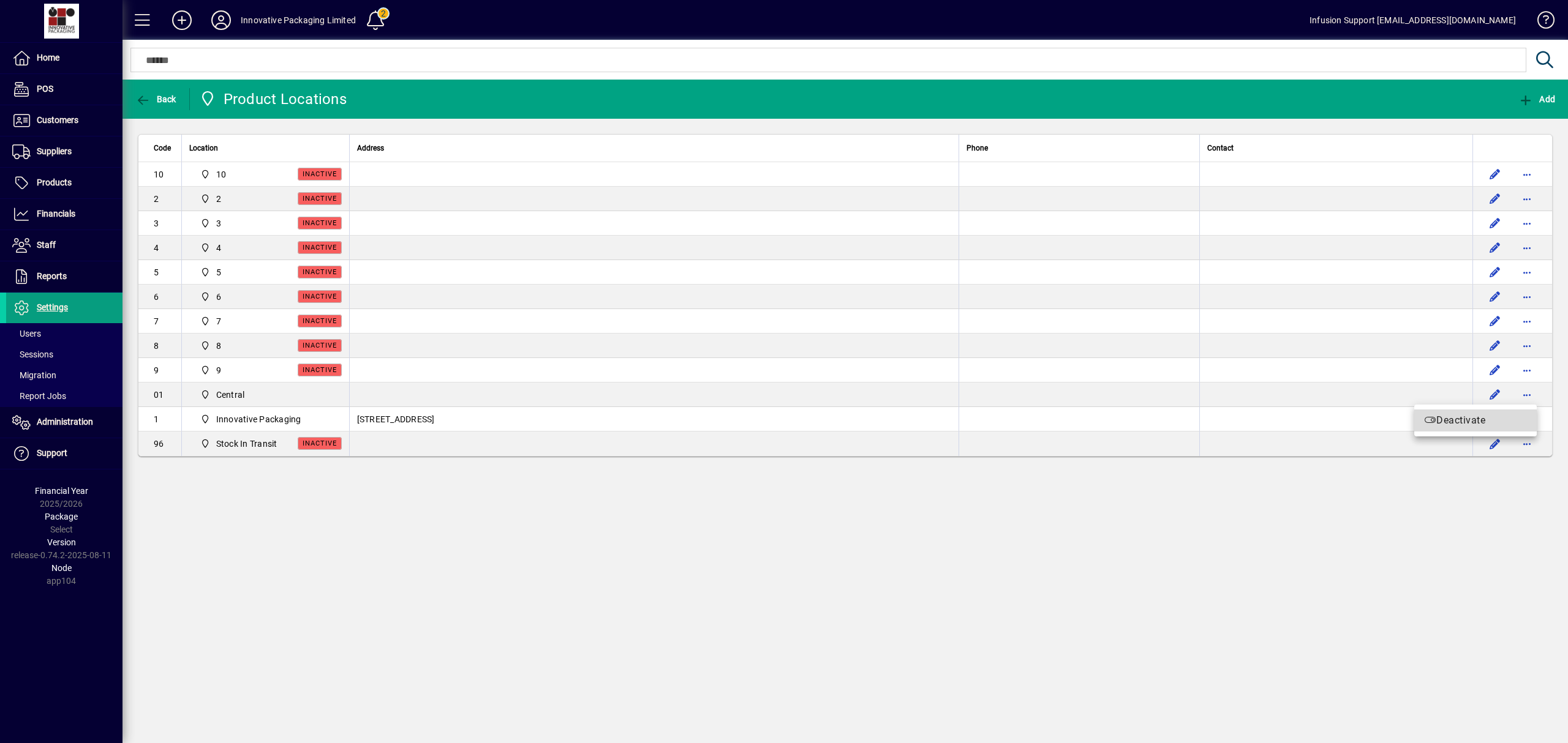
click at [1456, 417] on span "Deactivate" at bounding box center [1475, 420] width 103 height 14
click at [43, 312] on span "Settings" at bounding box center [52, 307] width 31 height 10
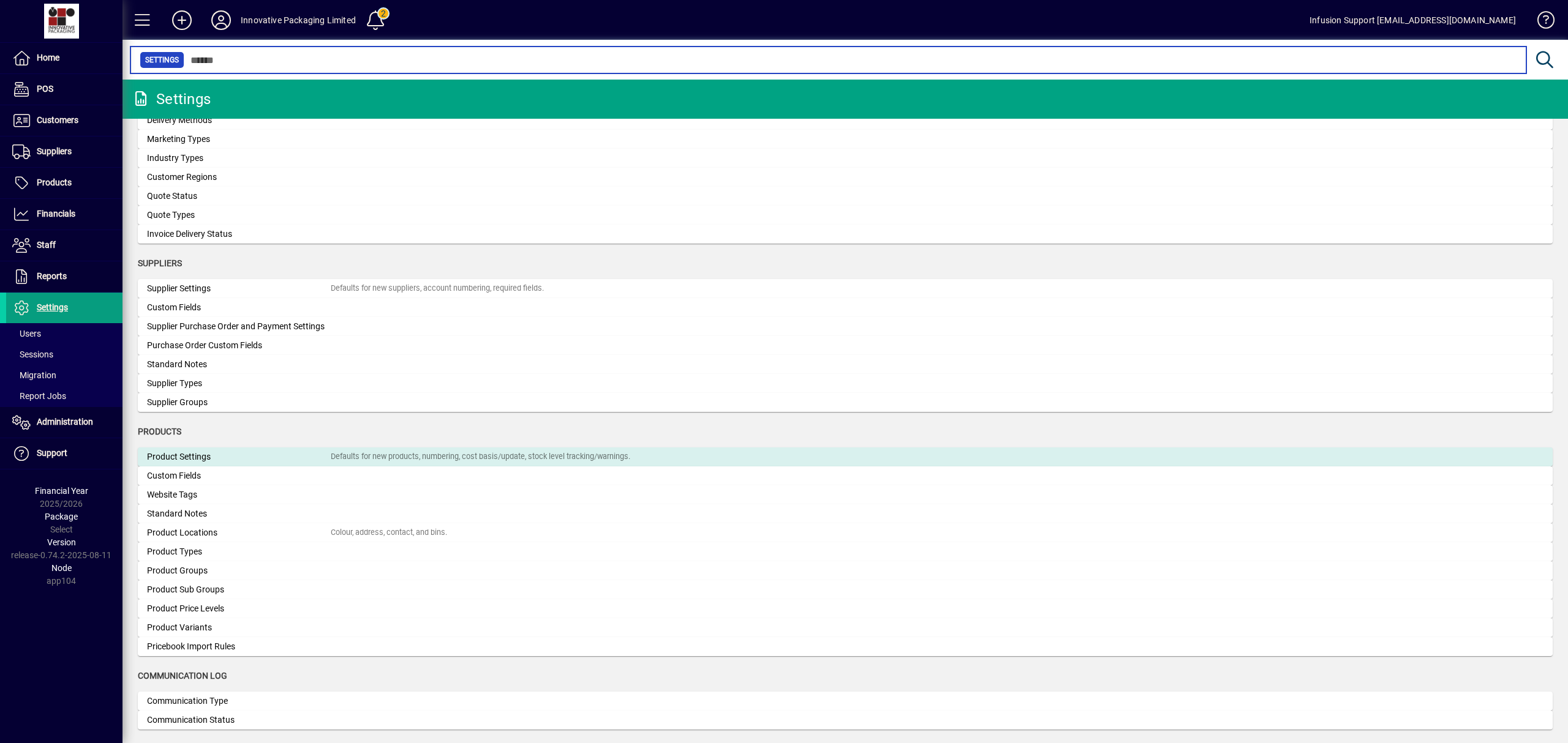
scroll to position [907, 0]
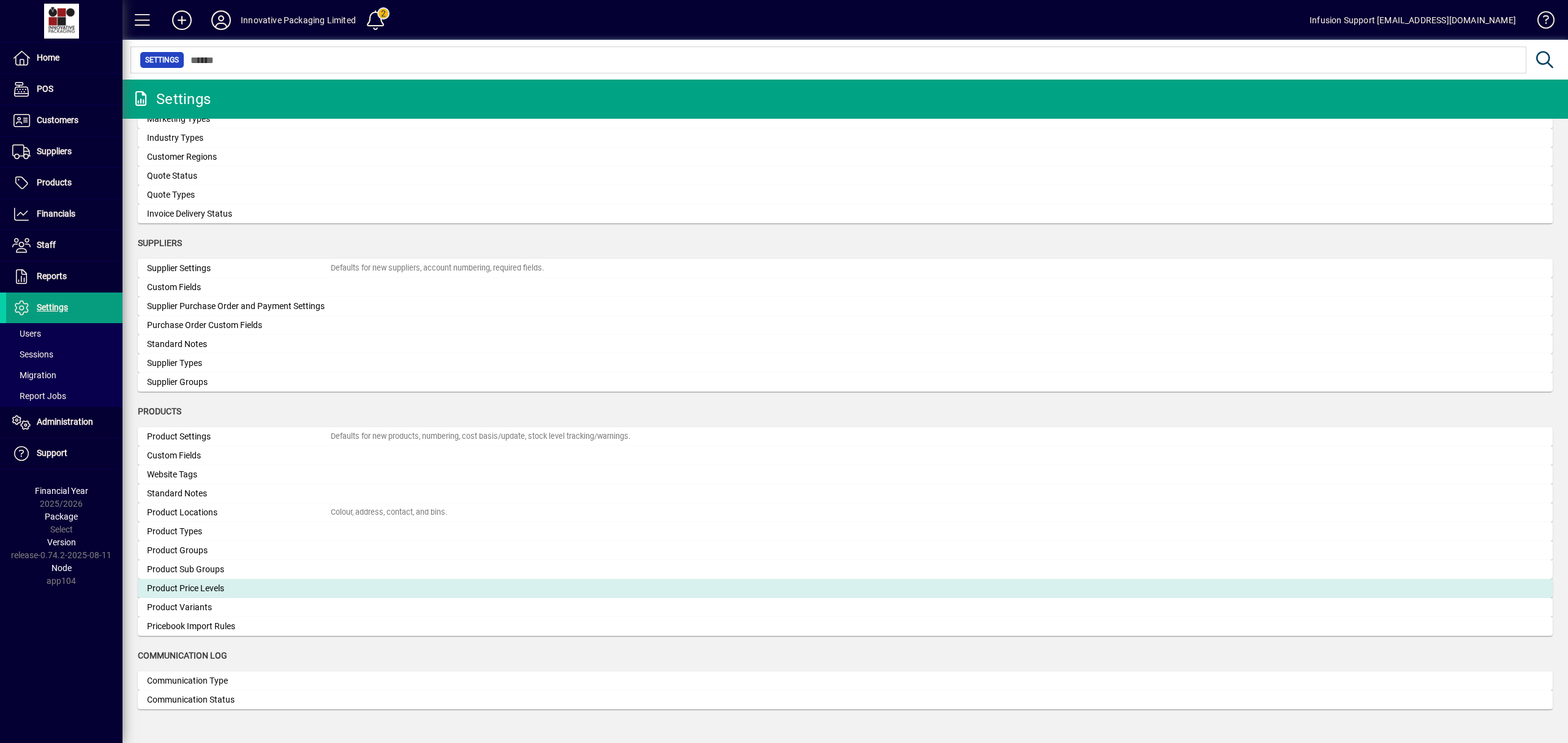
click at [210, 584] on div "Product Price Levels" at bounding box center [239, 588] width 184 height 13
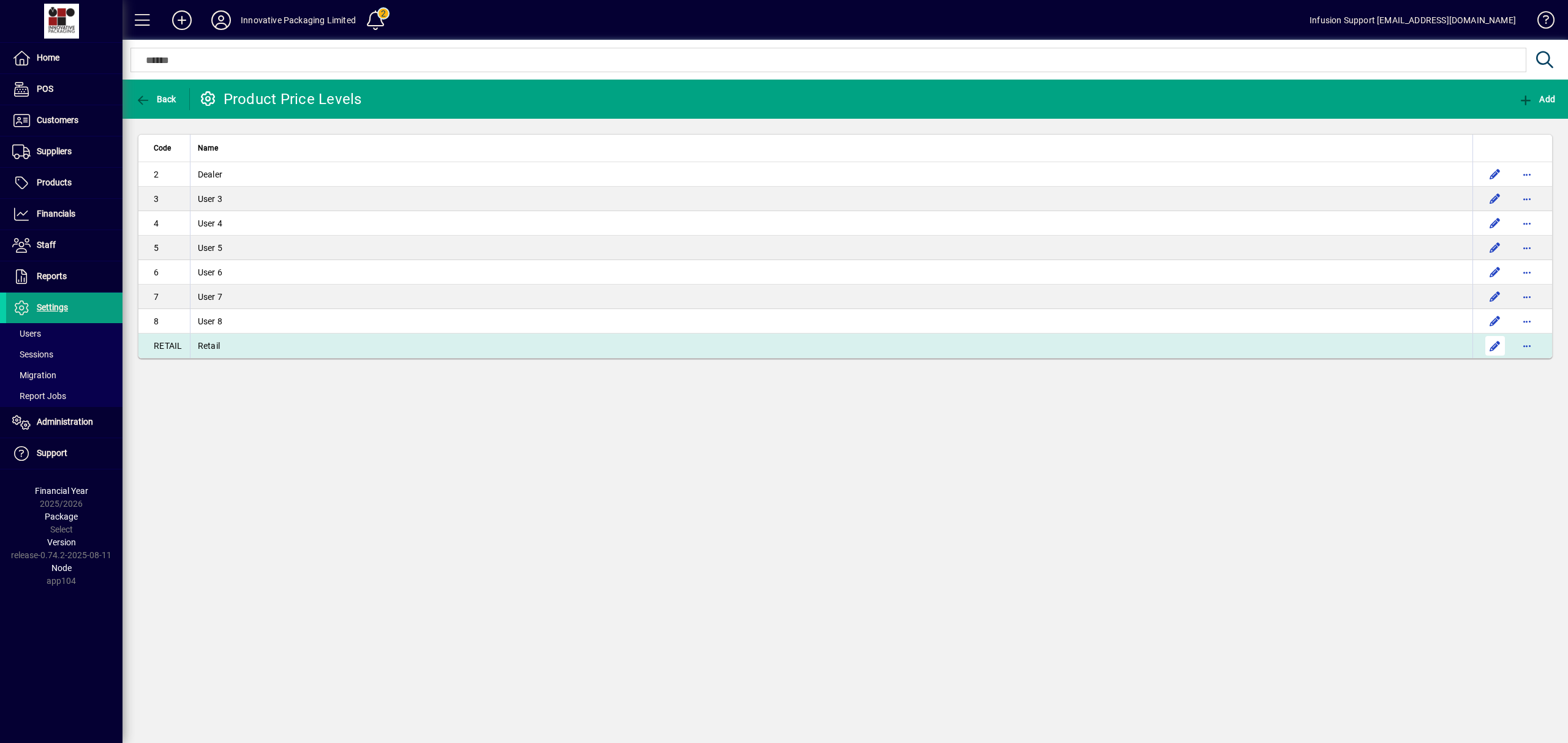
click at [1494, 346] on span "button" at bounding box center [1494, 346] width 30 height 30
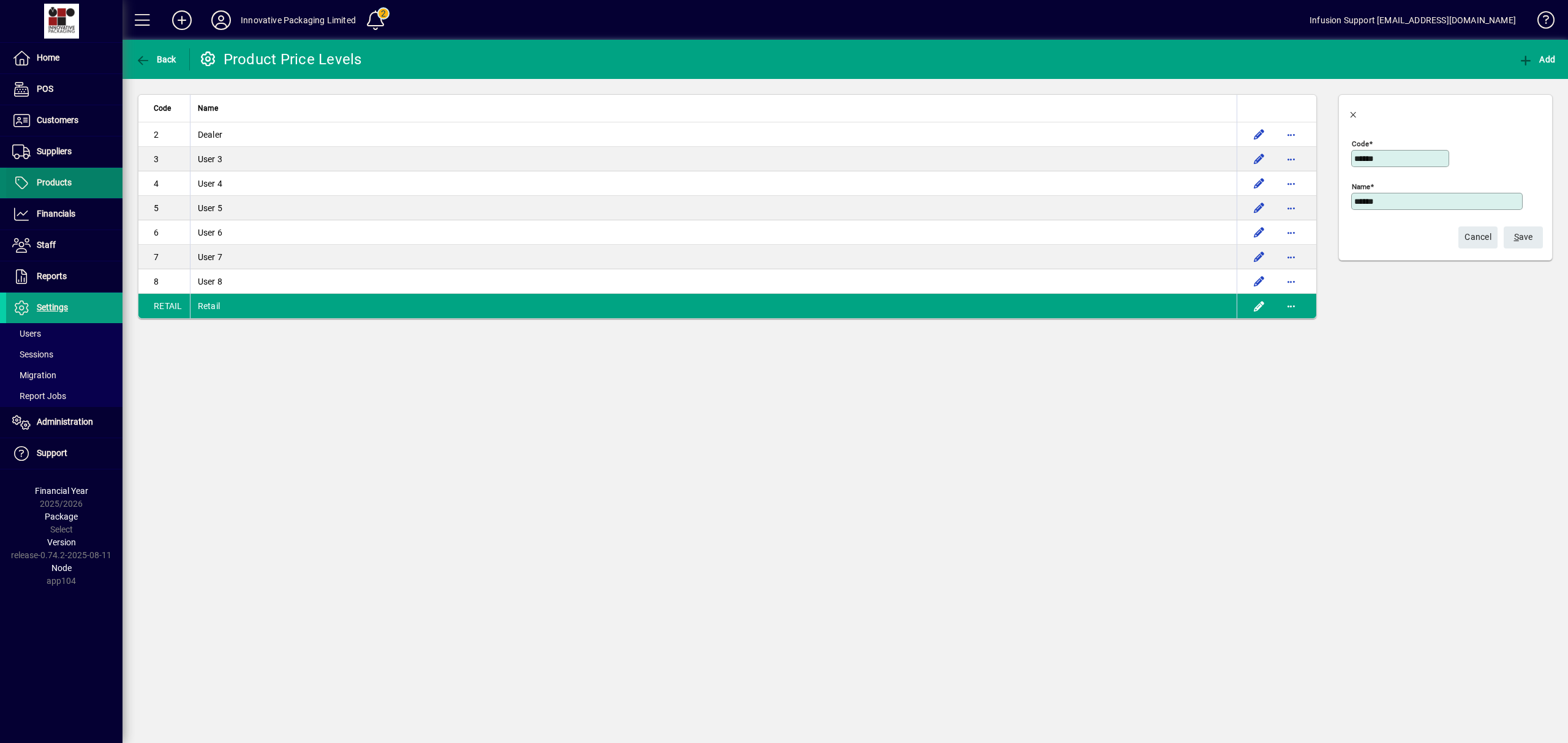
click at [34, 175] on span at bounding box center [64, 183] width 116 height 30
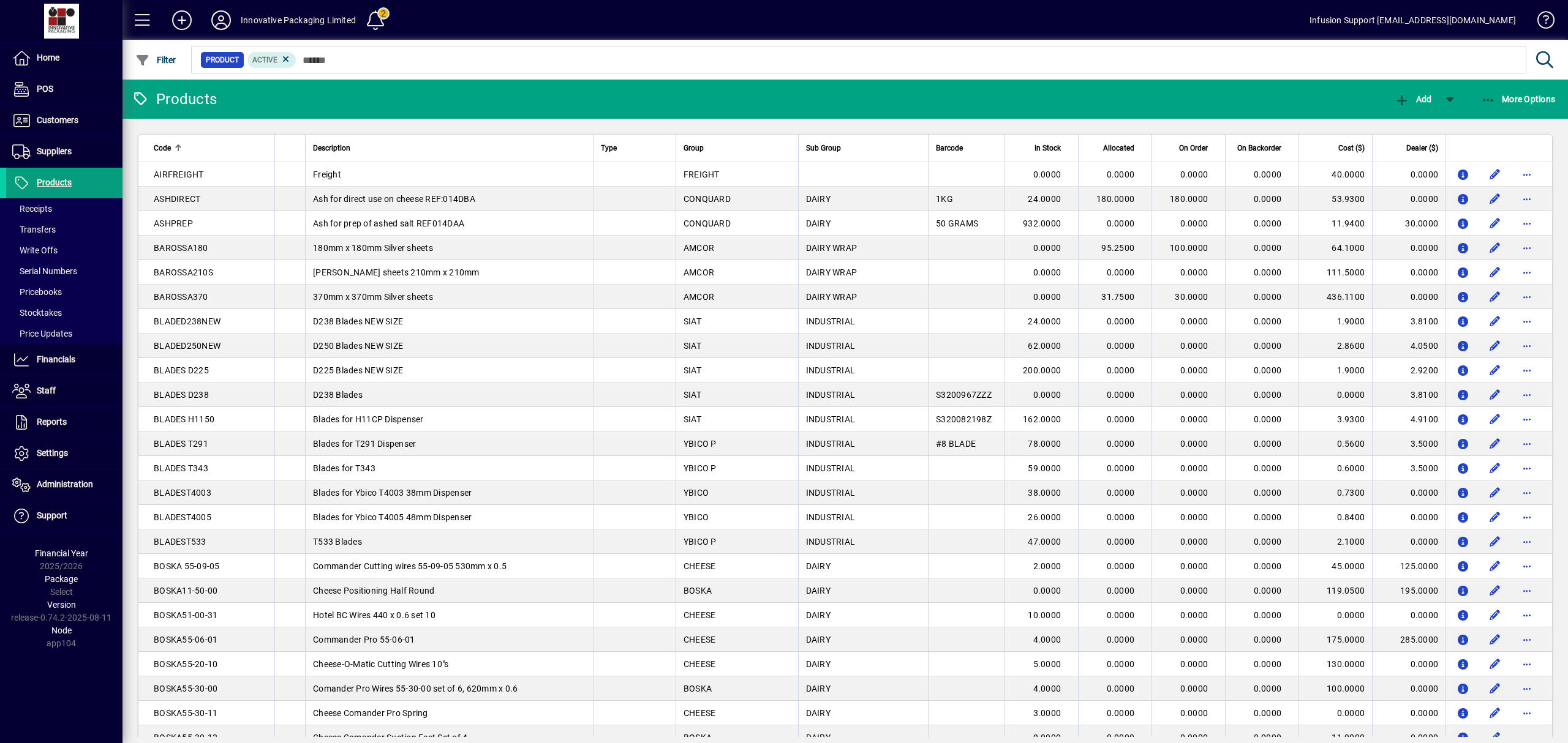
click at [1054, 167] on td "0.0000" at bounding box center [1041, 175] width 74 height 25
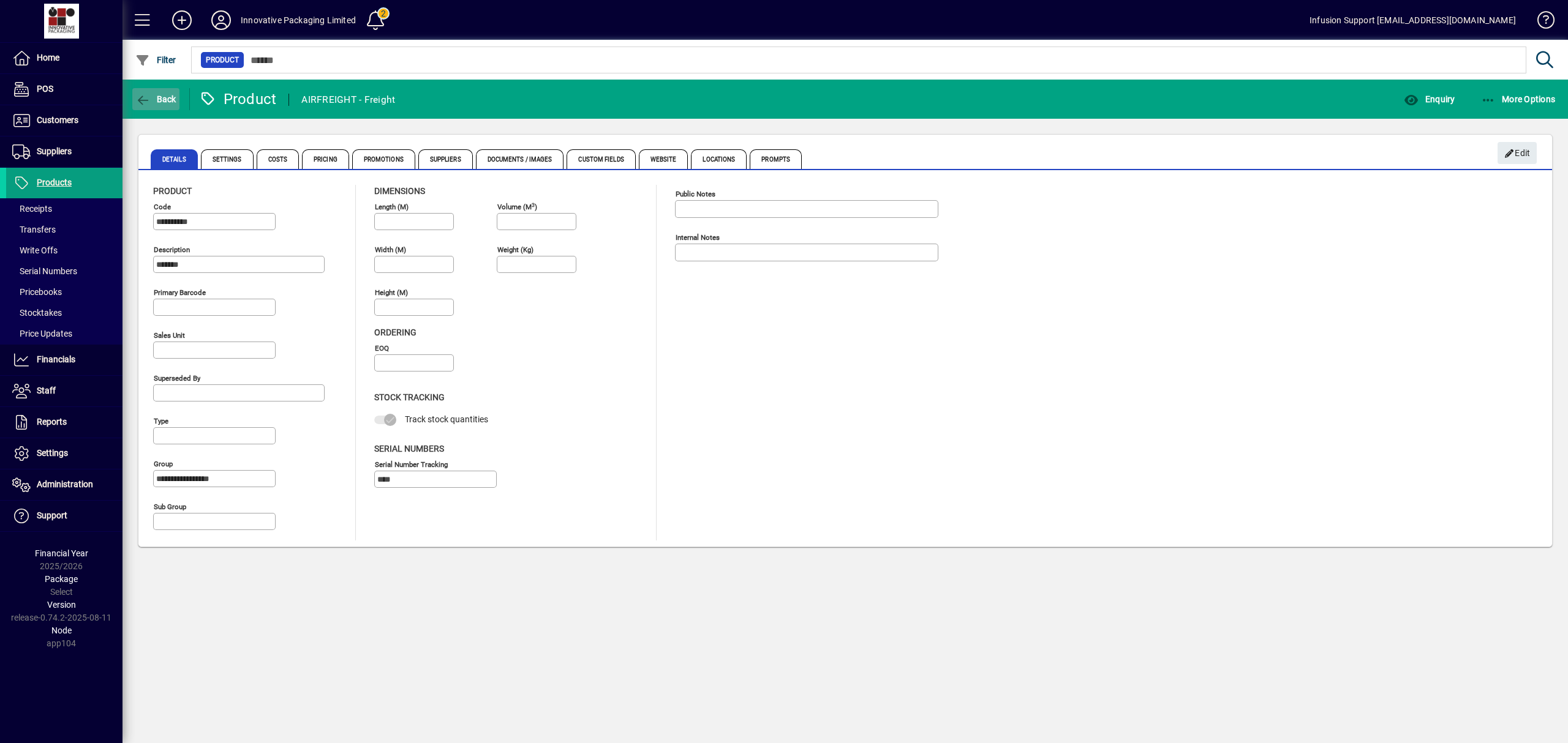
click at [148, 99] on icon "button" at bounding box center [143, 100] width 15 height 12
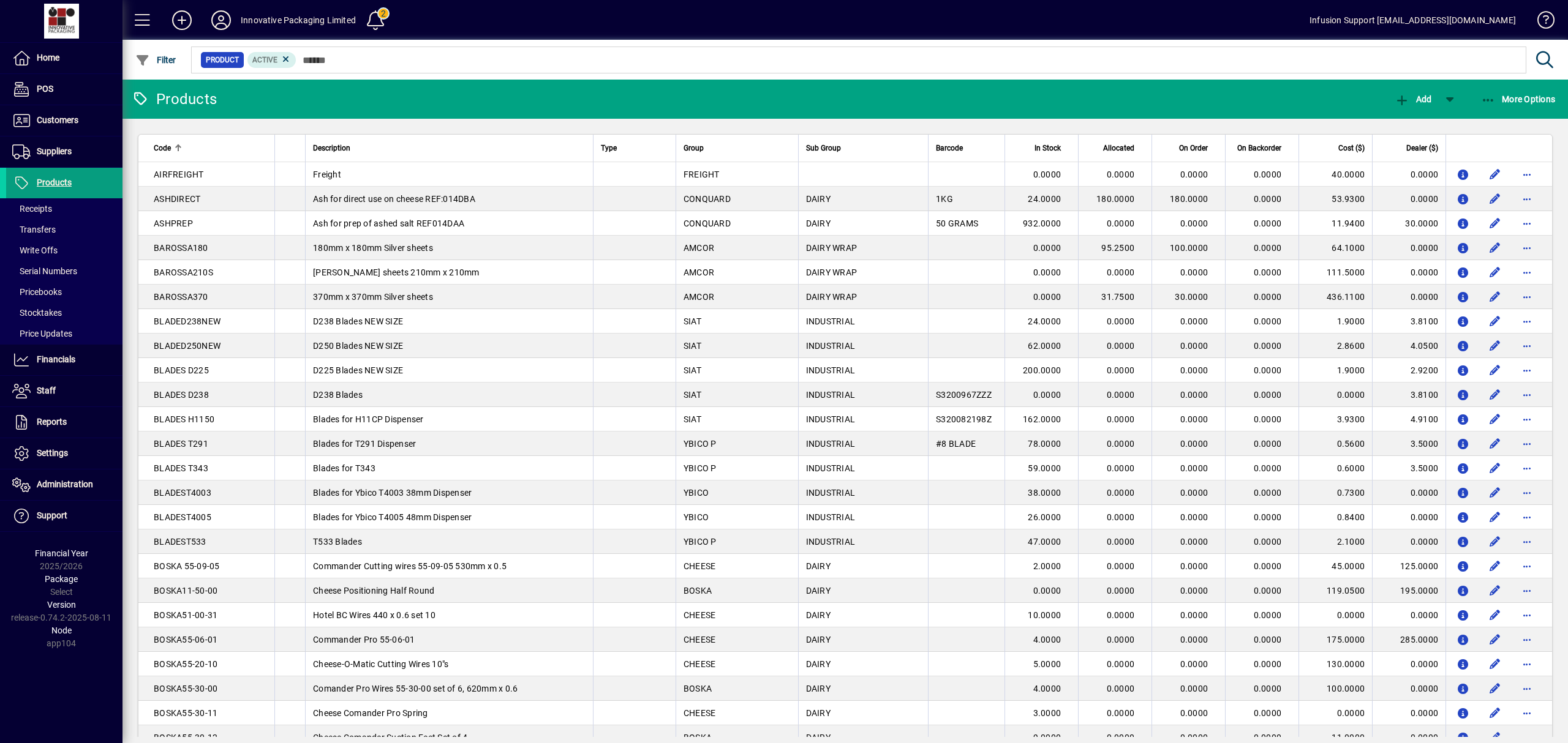
click at [1394, 366] on td "2.9200" at bounding box center [1408, 370] width 74 height 25
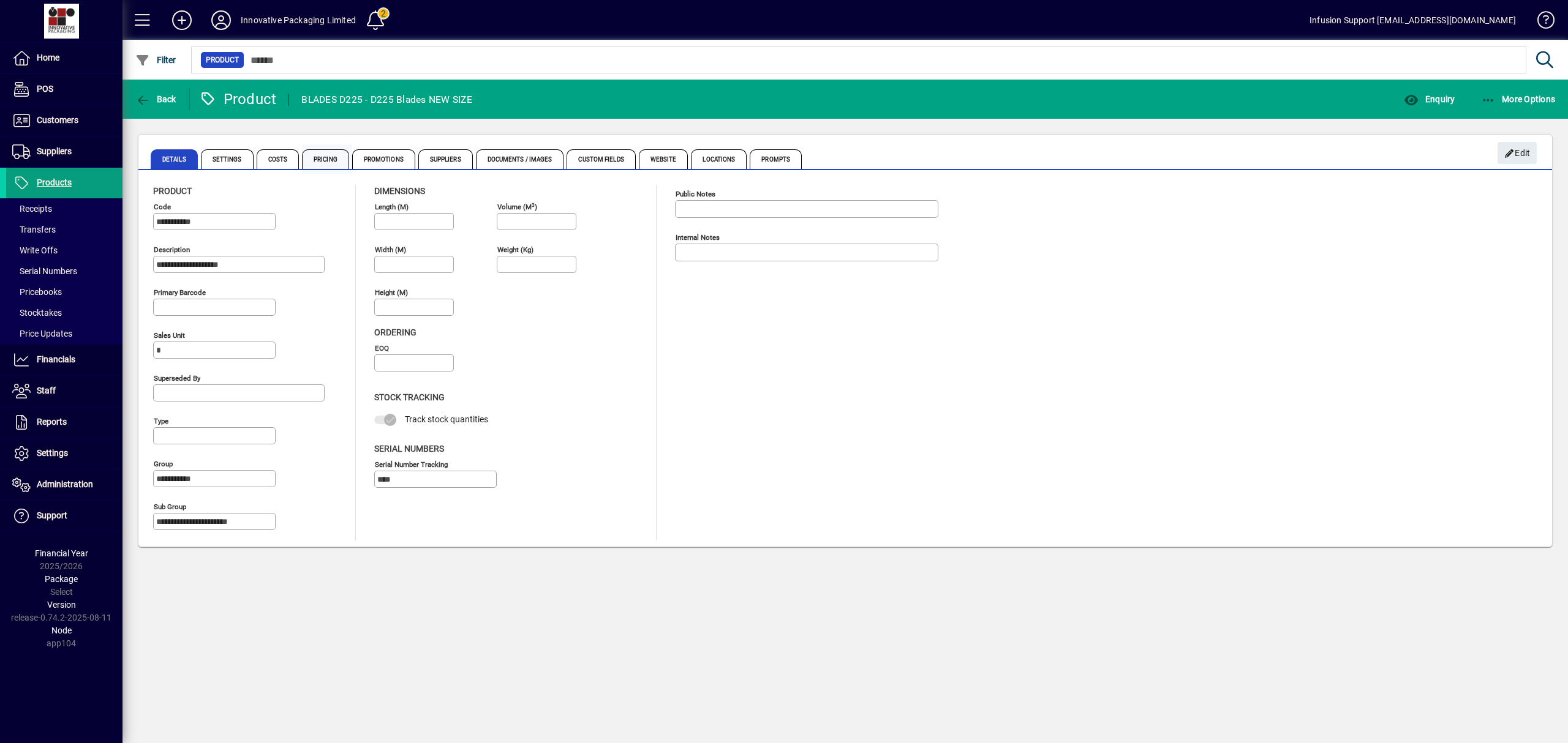
click at [329, 157] on span "Pricing" at bounding box center [325, 159] width 47 height 20
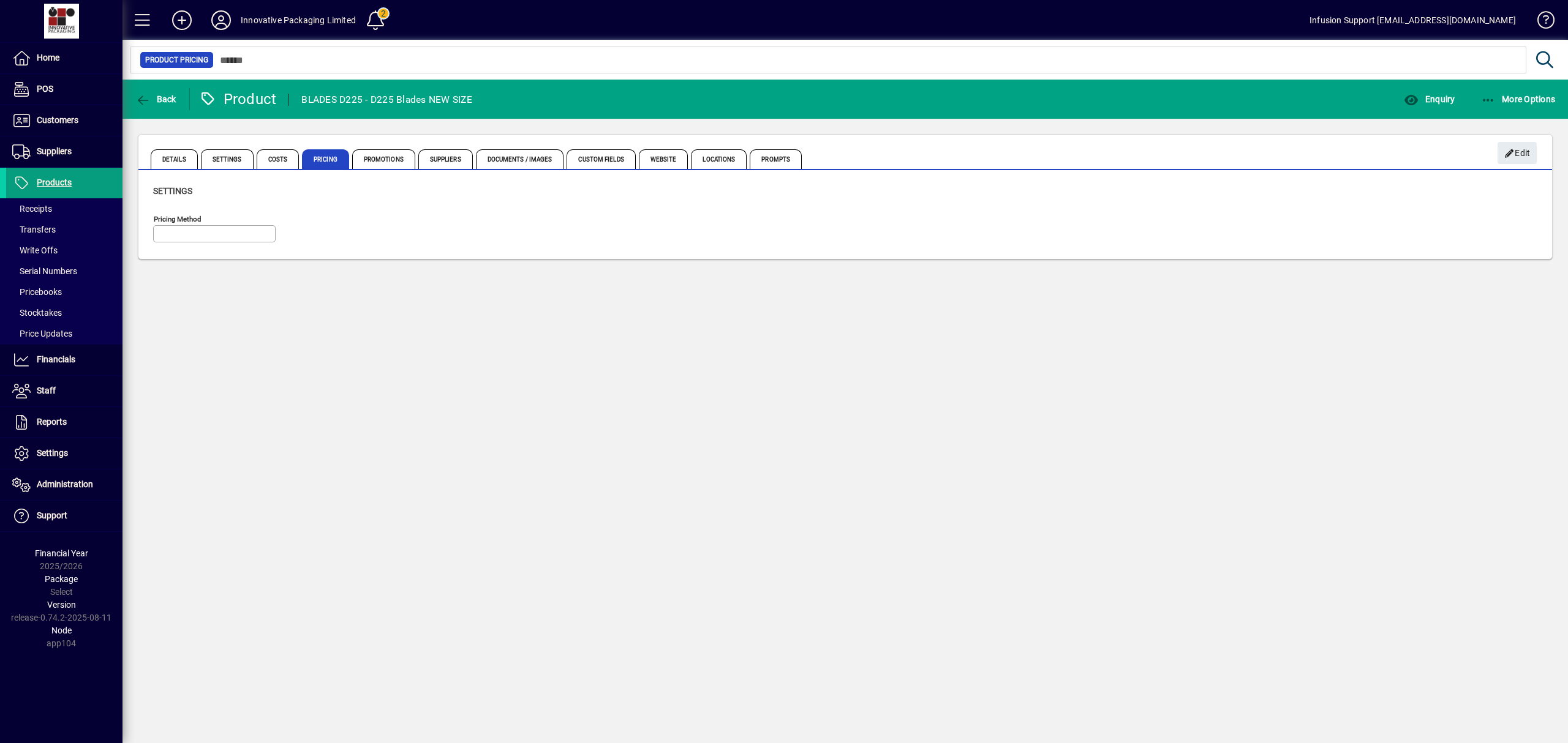
type input "**********"
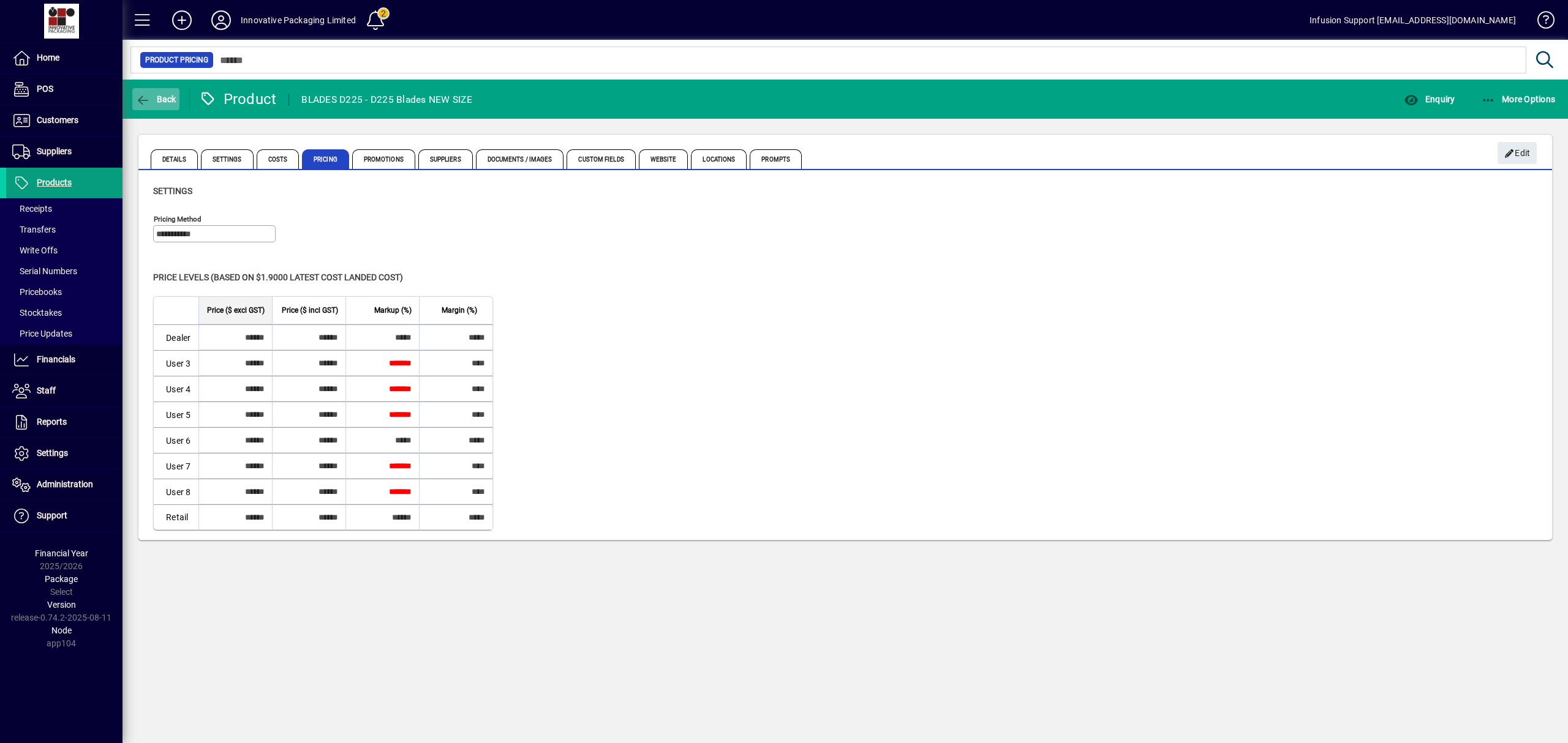
click at [135, 96] on icon "button" at bounding box center [143, 100] width 15 height 12
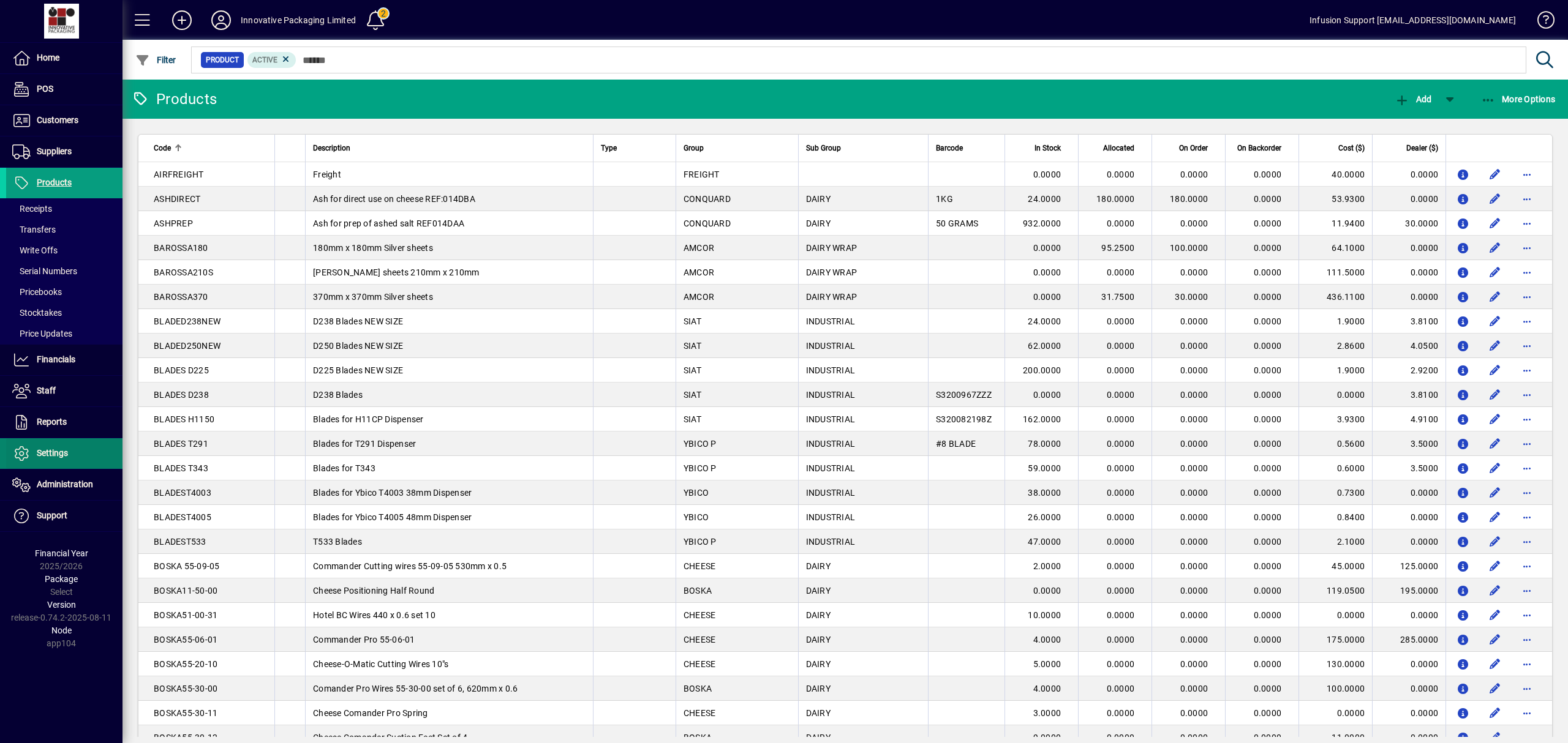
click at [59, 454] on span "Settings" at bounding box center [52, 453] width 31 height 10
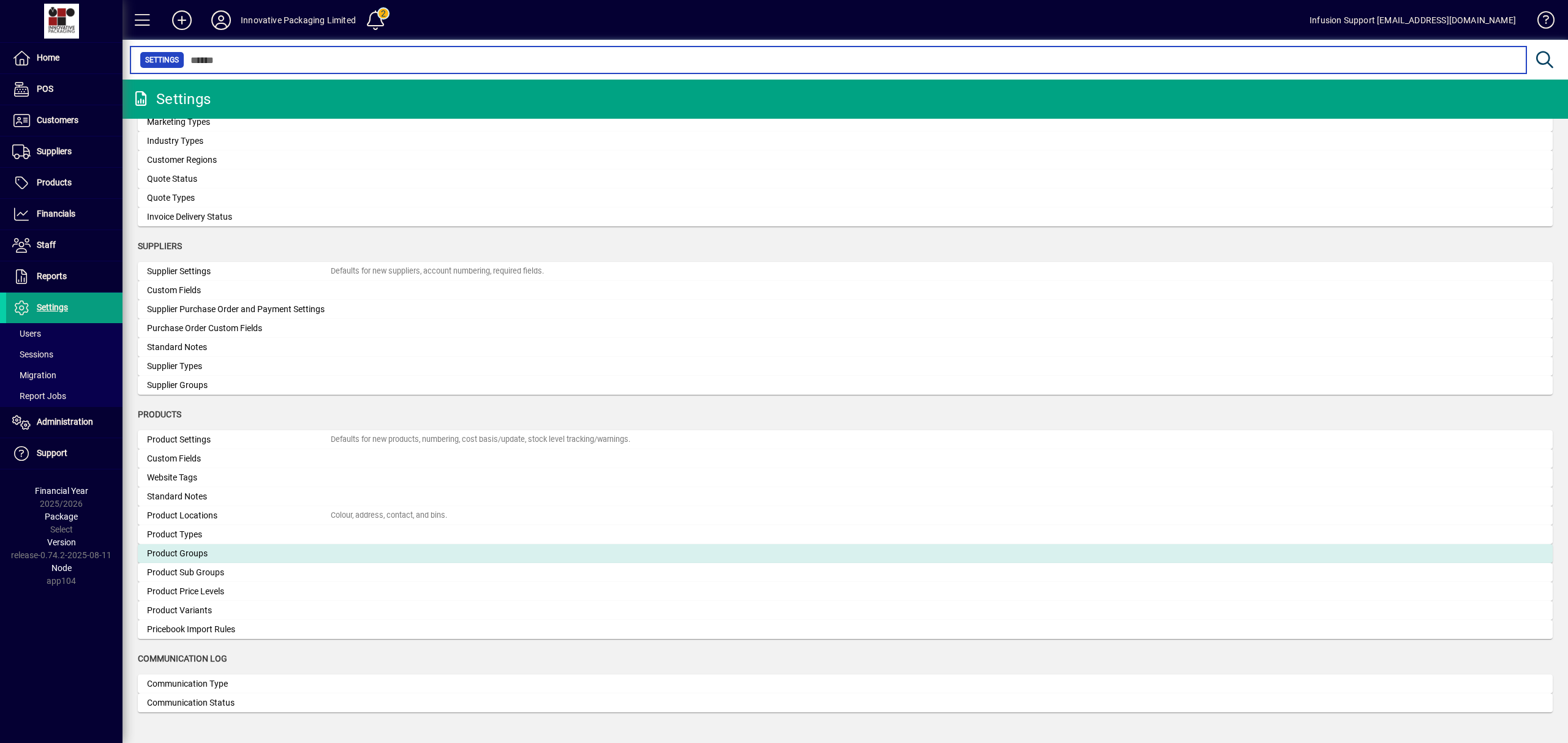
scroll to position [907, 0]
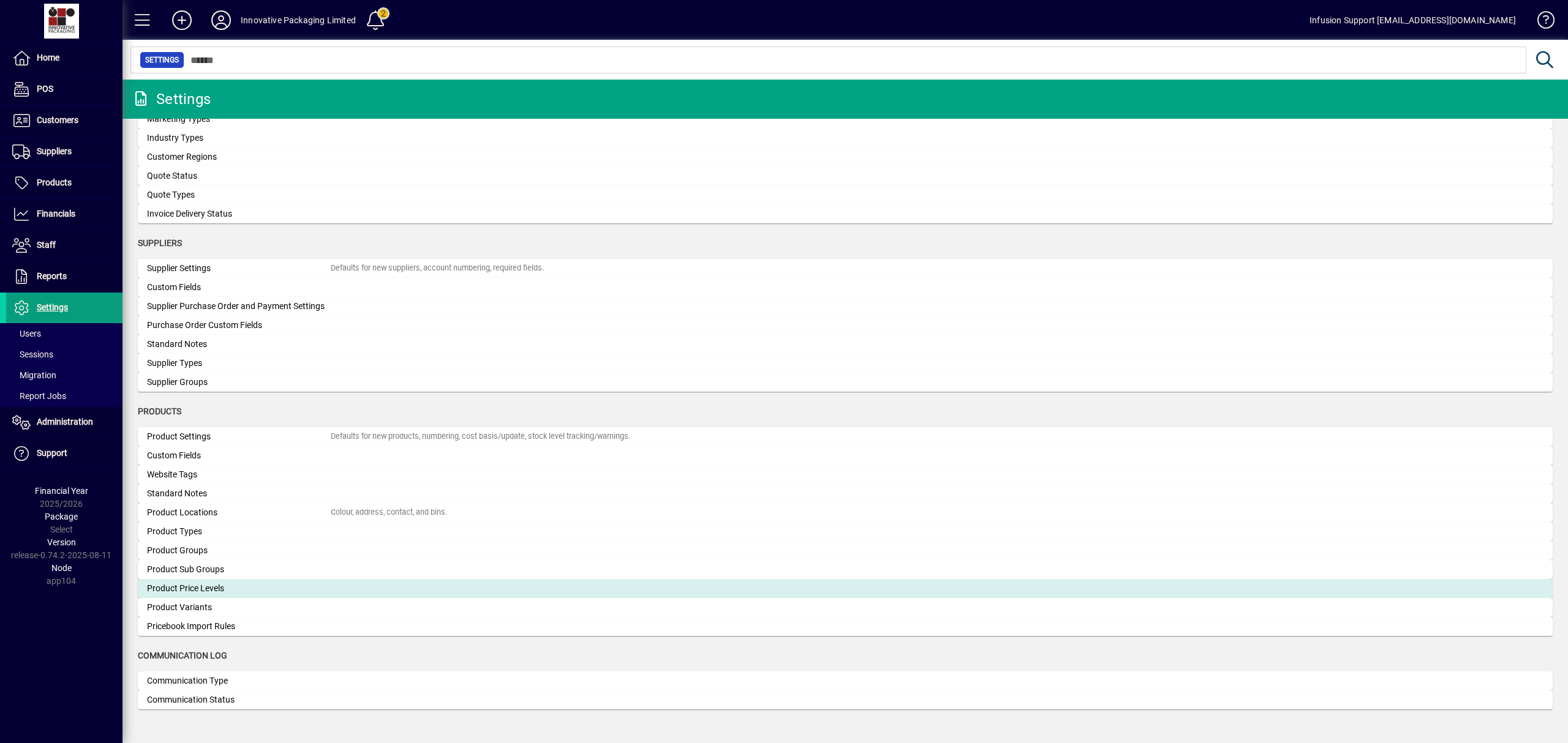
click at [199, 582] on div "Product Price Levels" at bounding box center [239, 588] width 184 height 13
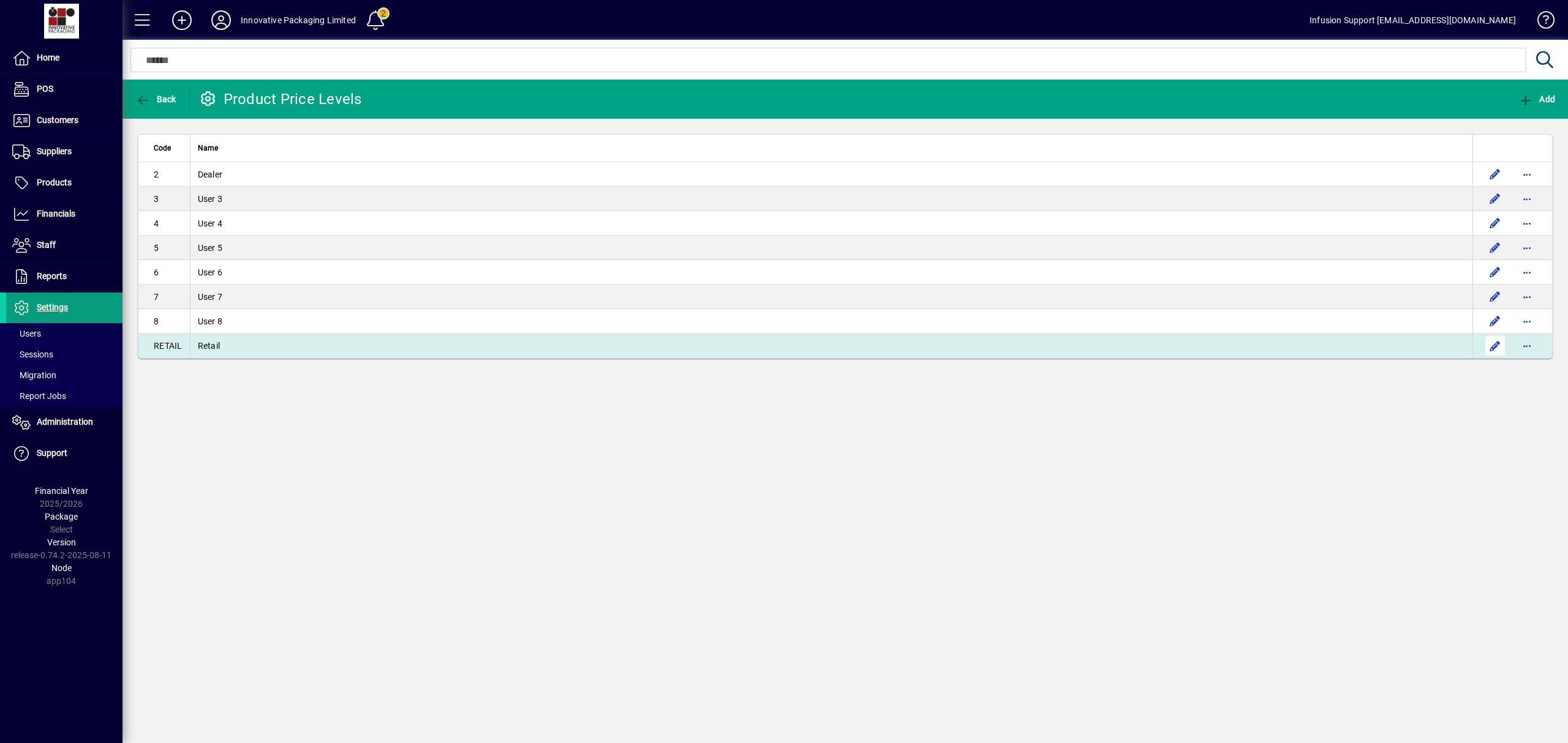
click at [1495, 341] on span "button" at bounding box center [1494, 346] width 30 height 30
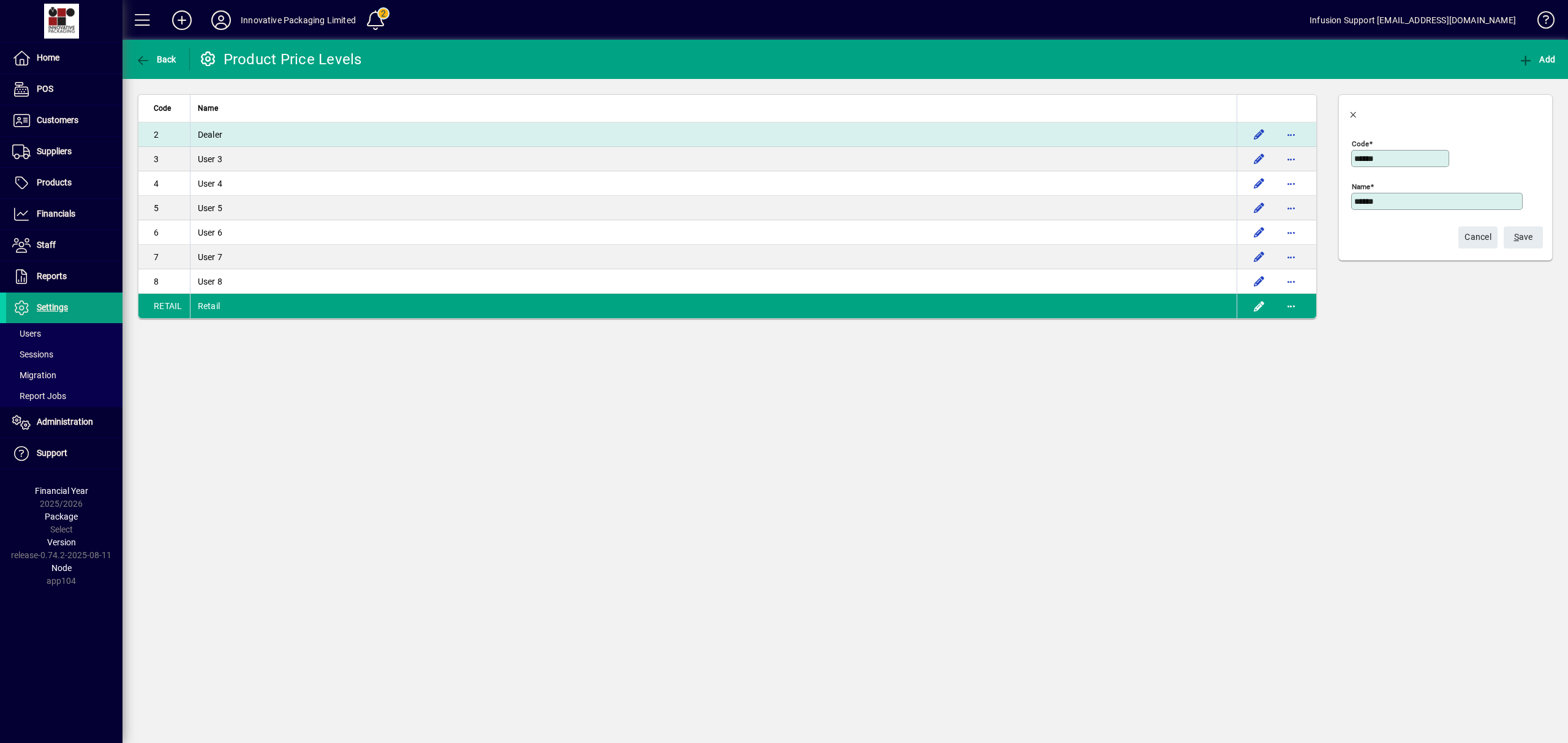
drag, startPoint x: 1404, startPoint y: 162, endPoint x: 1235, endPoint y: 146, distance: 169.8
click at [1235, 146] on div "Code Name 2 Dealer 3 User 3 4 User 4 5 User 5 6 User 6 7 User 7 8 User 8 RETAIL…" at bounding box center [845, 206] width 1445 height 255
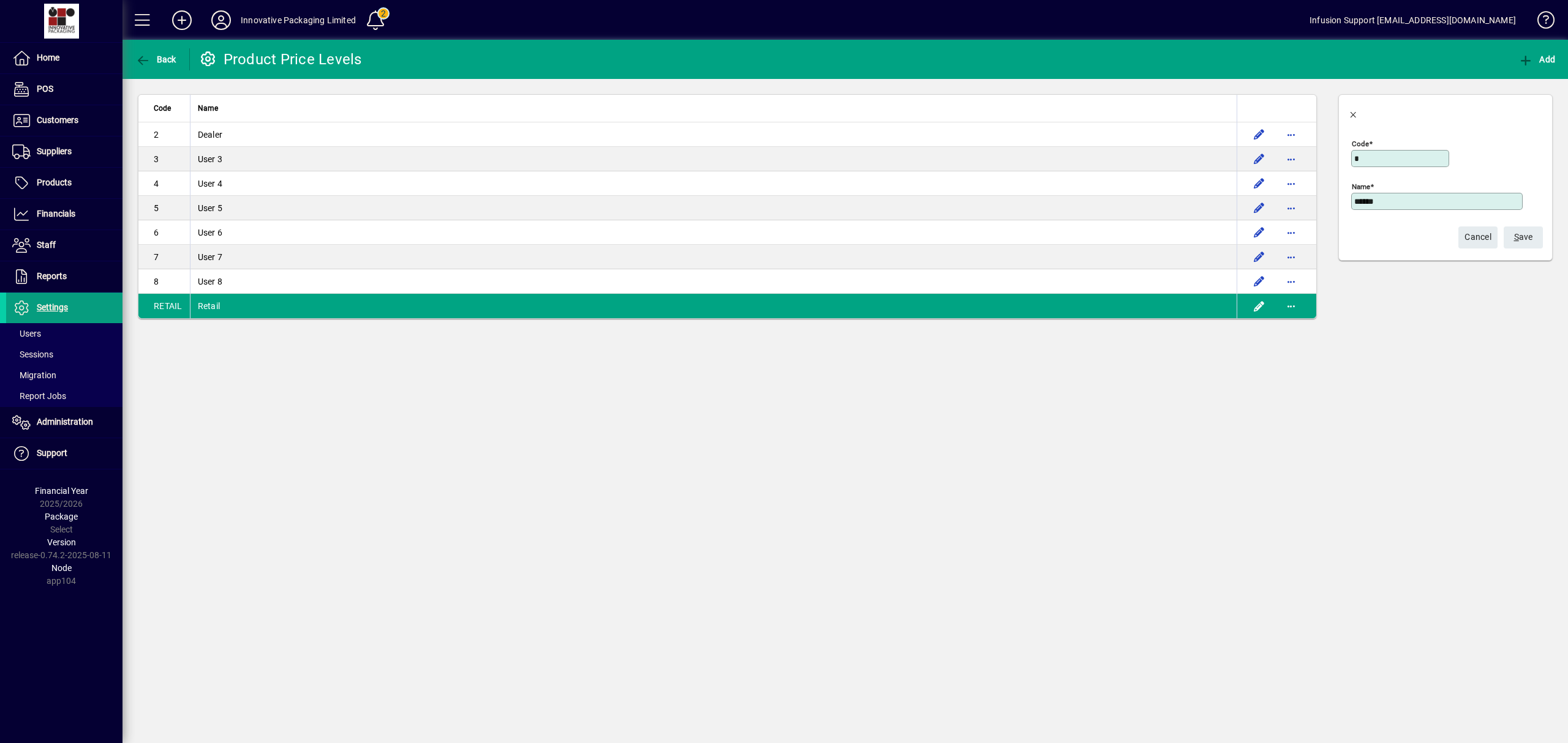
type input "*"
click at [1524, 239] on span "S ave" at bounding box center [1523, 236] width 19 height 20
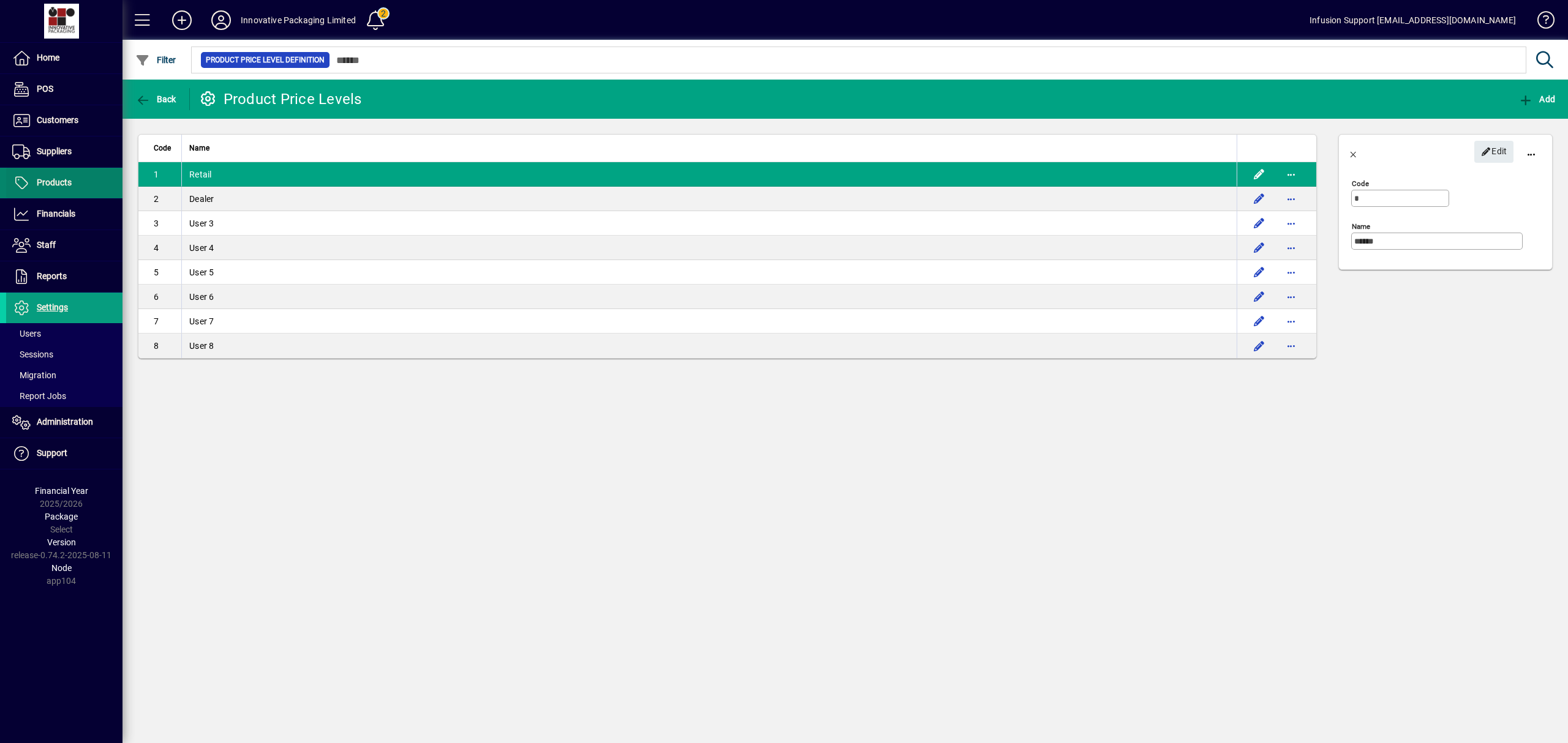
click at [49, 177] on span "Products" at bounding box center [38, 183] width 65 height 14
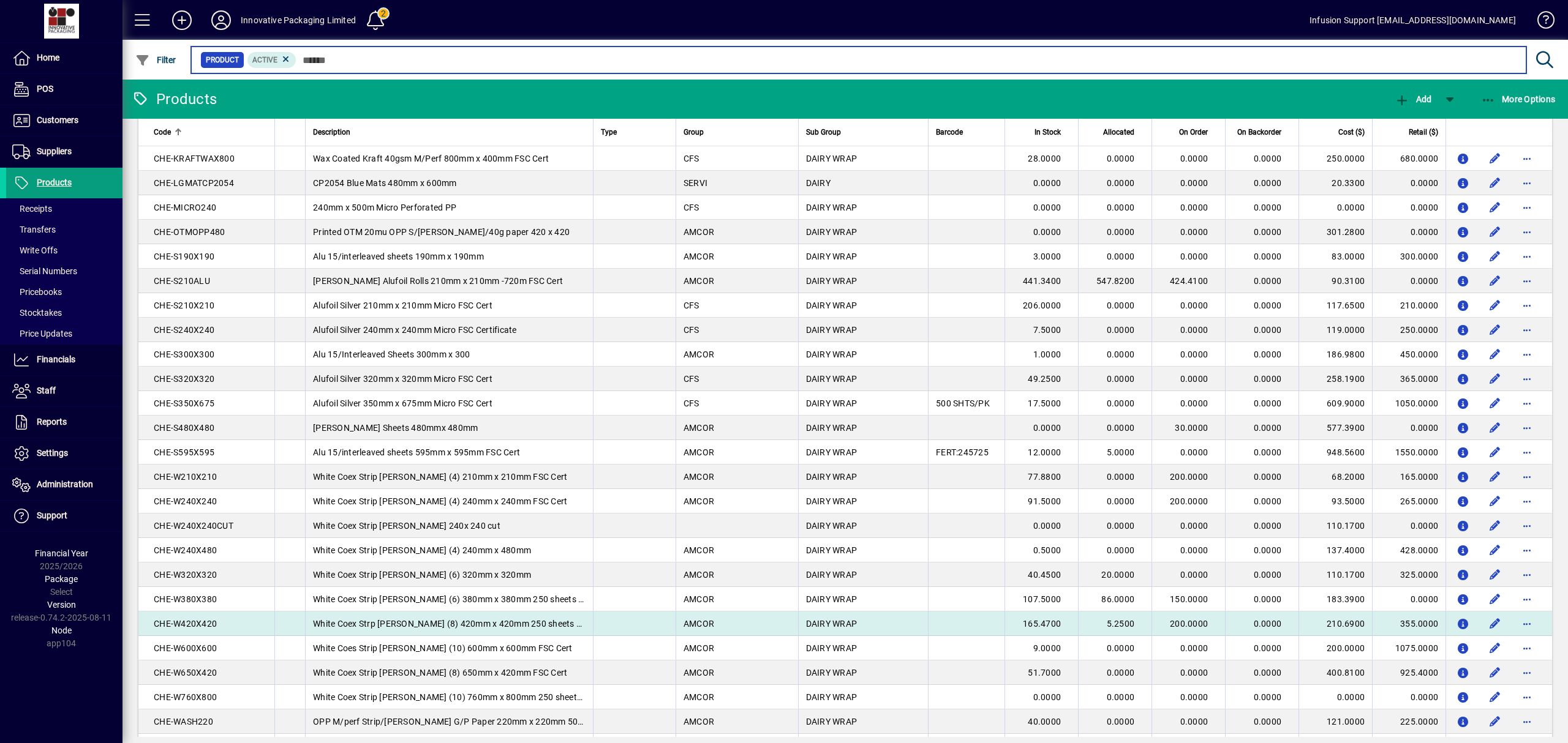
scroll to position [1436, 0]
